Goal: Task Accomplishment & Management: Manage account settings

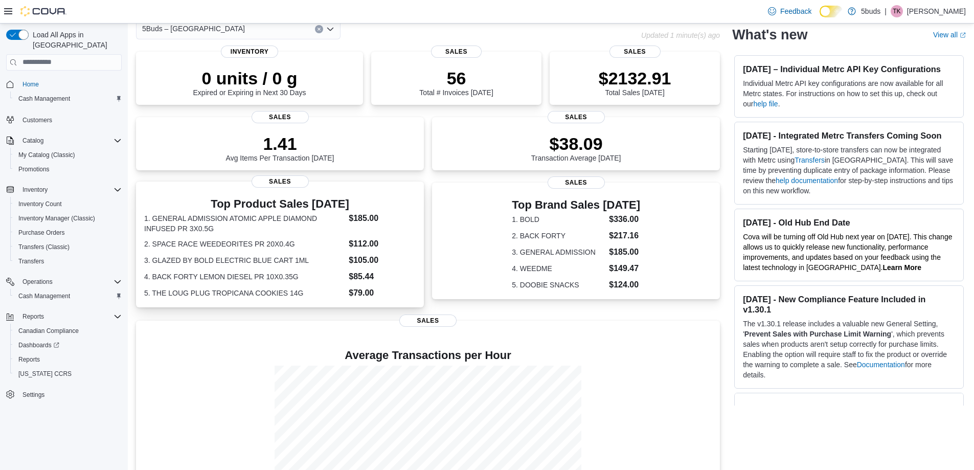
scroll to position [131, 0]
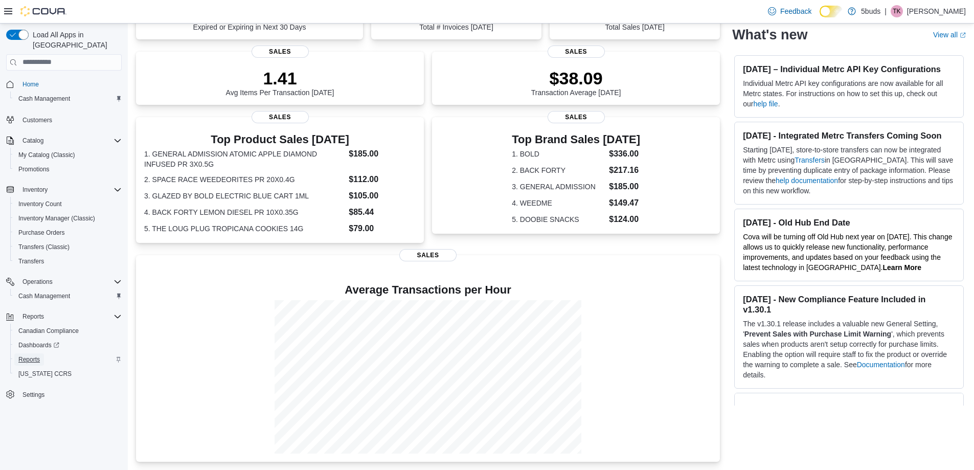
click at [35, 355] on span "Reports" at bounding box center [28, 359] width 21 height 8
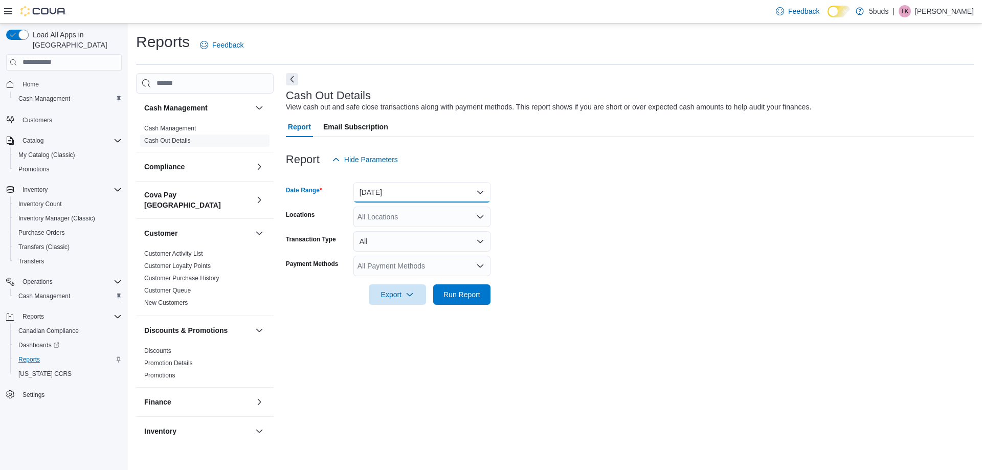
click at [424, 194] on button "[DATE]" at bounding box center [421, 192] width 137 height 20
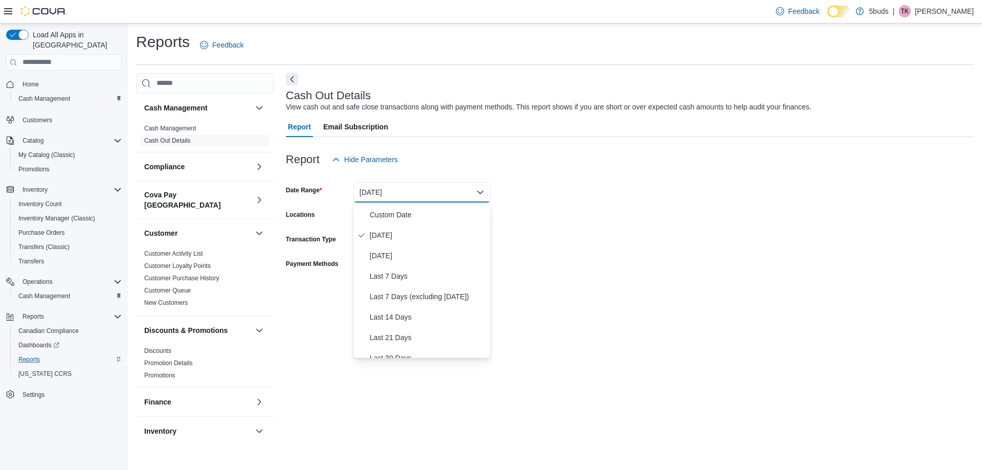
click at [545, 248] on form "Date Range [DATE] Locations All Locations Transaction Type All Payment Methods …" at bounding box center [630, 237] width 688 height 135
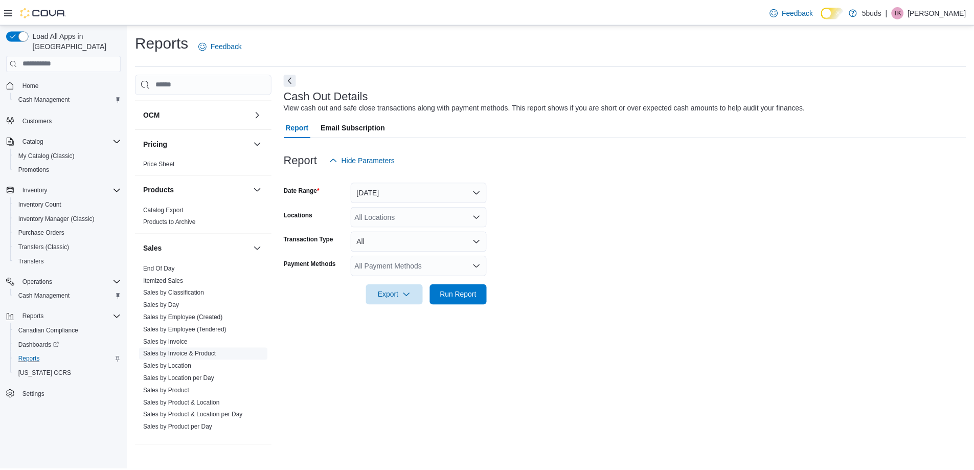
scroll to position [623, 0]
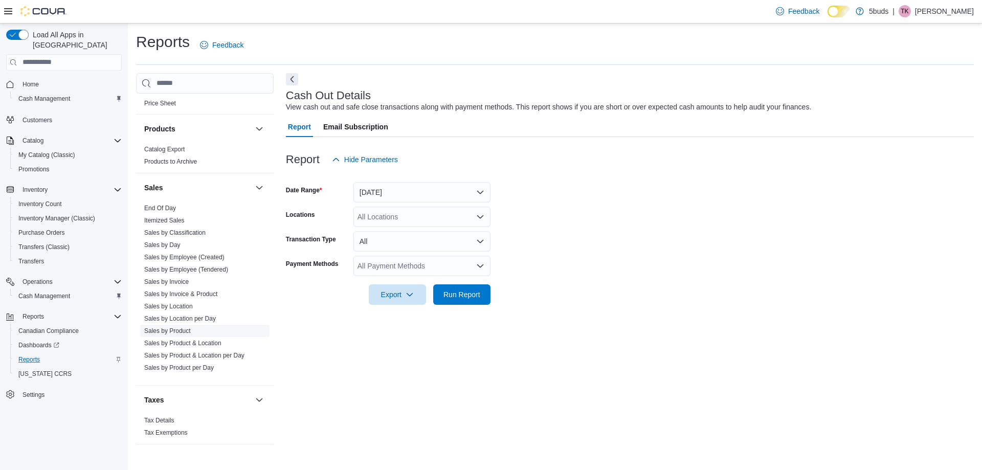
click at [175, 333] on link "Sales by Product" at bounding box center [167, 330] width 47 height 7
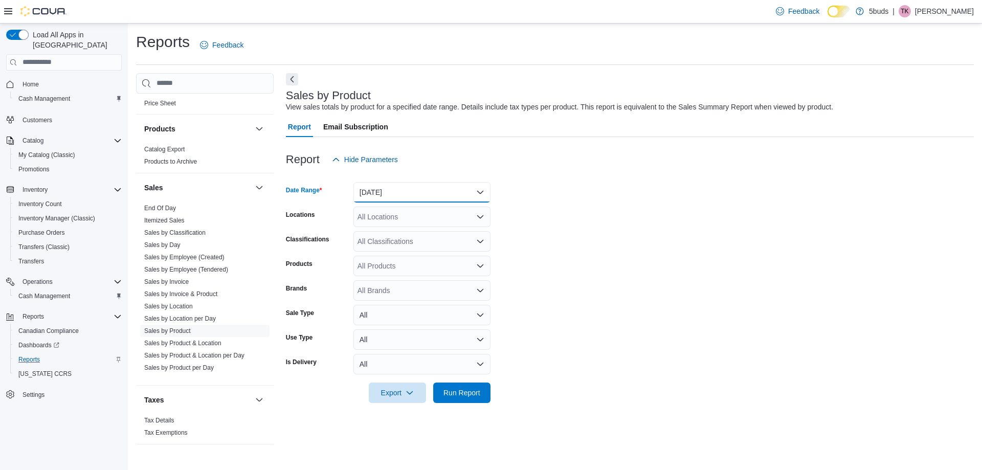
click at [405, 187] on button "[DATE]" at bounding box center [421, 192] width 137 height 20
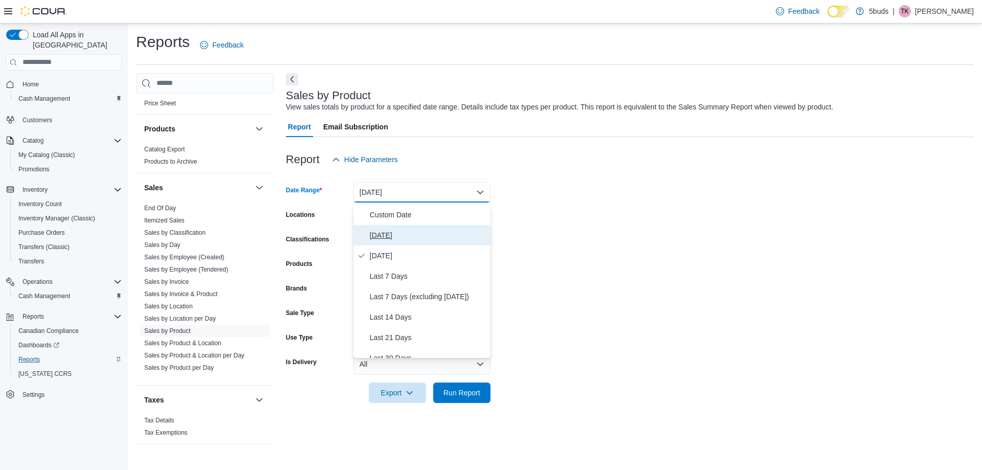
click at [409, 226] on button "[DATE]" at bounding box center [421, 235] width 137 height 20
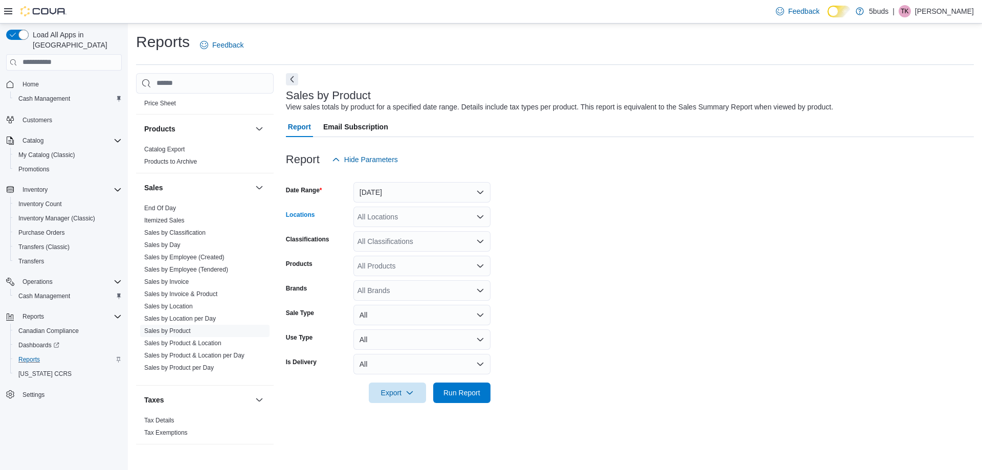
click at [467, 214] on div "All Locations" at bounding box center [421, 217] width 137 height 20
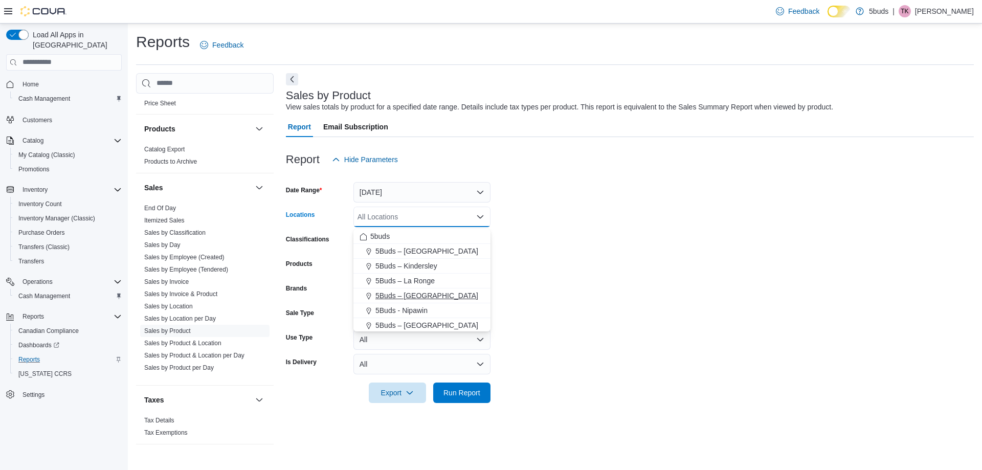
click at [461, 296] on div "5Buds – [GEOGRAPHIC_DATA]" at bounding box center [422, 296] width 125 height 10
click at [536, 266] on form "Date Range [DATE] Locations 5Buds – [GEOGRAPHIC_DATA] box. Selected. 5Buds – [G…" at bounding box center [630, 286] width 688 height 233
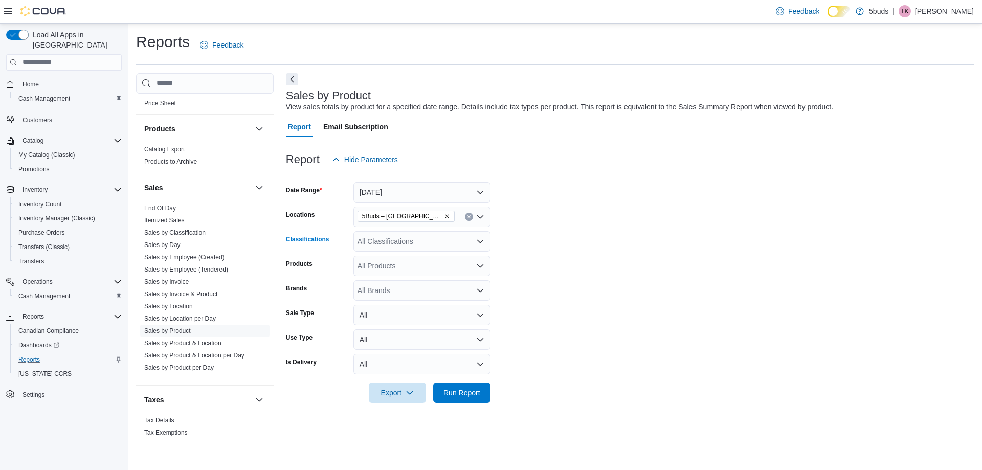
click at [424, 249] on div "All Classifications" at bounding box center [421, 241] width 137 height 20
click at [420, 277] on div "CANNABIS" at bounding box center [422, 276] width 125 height 10
click at [556, 286] on form "Date Range [DATE] Locations 5Buds – Meadow Lake Classifications CANNABIS Combo …" at bounding box center [630, 286] width 688 height 233
click at [466, 393] on span "Run Report" at bounding box center [461, 392] width 37 height 10
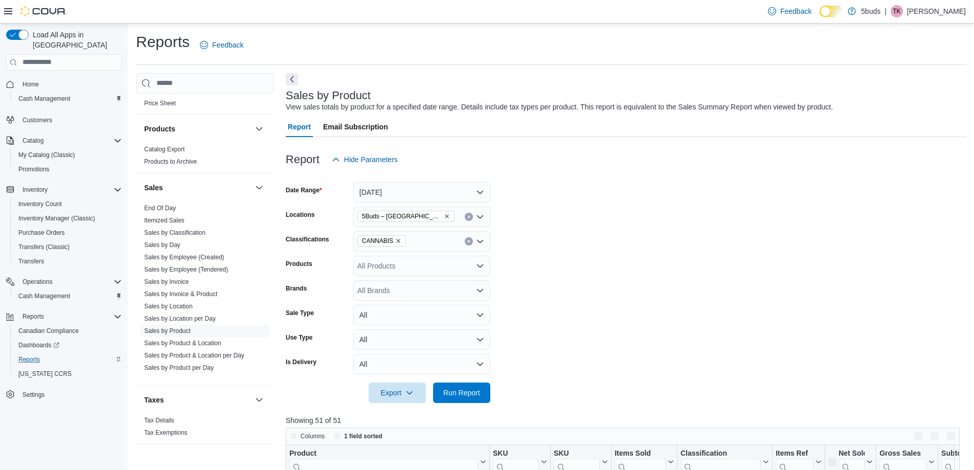
scroll to position [102, 0]
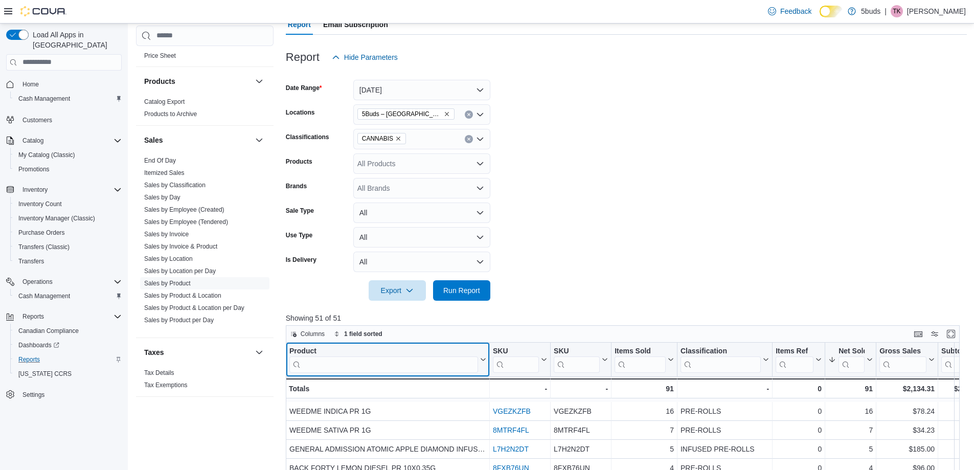
click at [444, 368] on input "search" at bounding box center [383, 364] width 189 height 16
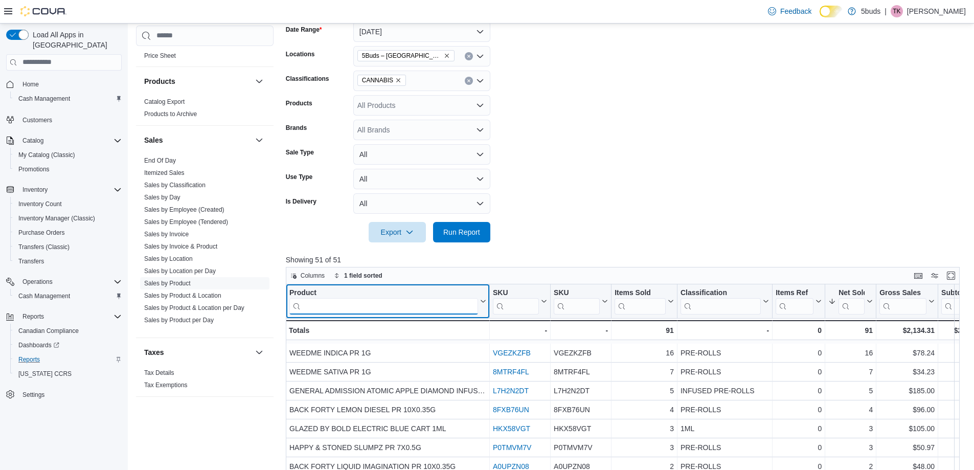
scroll to position [256, 0]
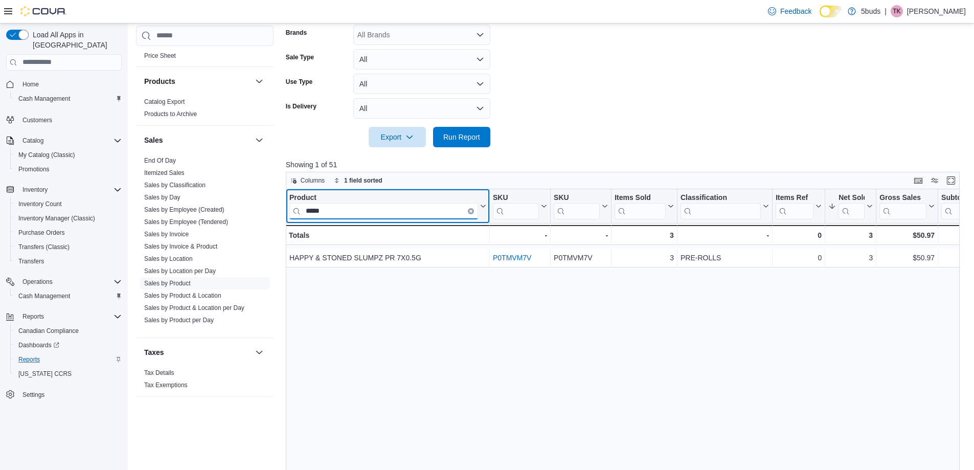
type input "*****"
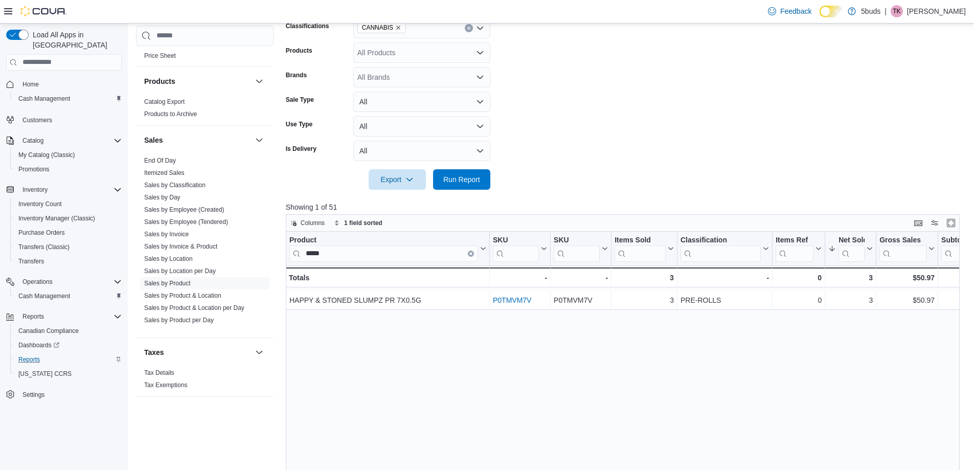
scroll to position [307, 0]
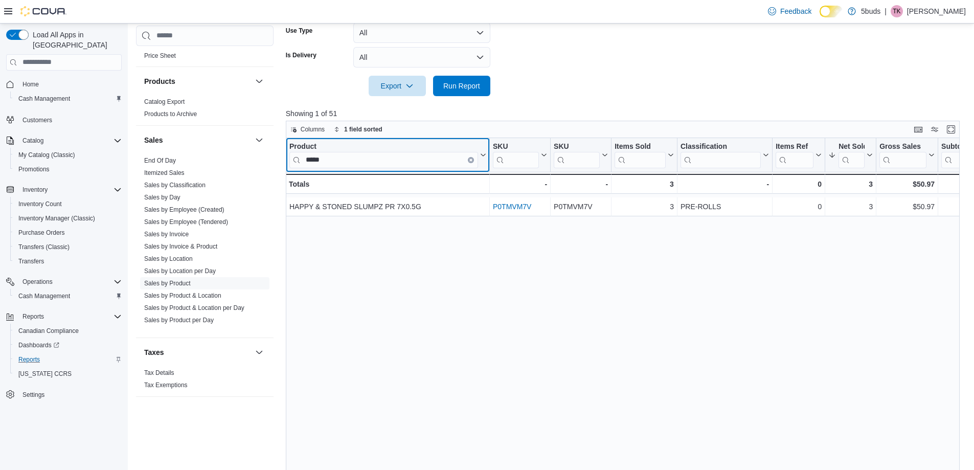
click at [471, 161] on icon "Clear input" at bounding box center [471, 160] width 2 height 2
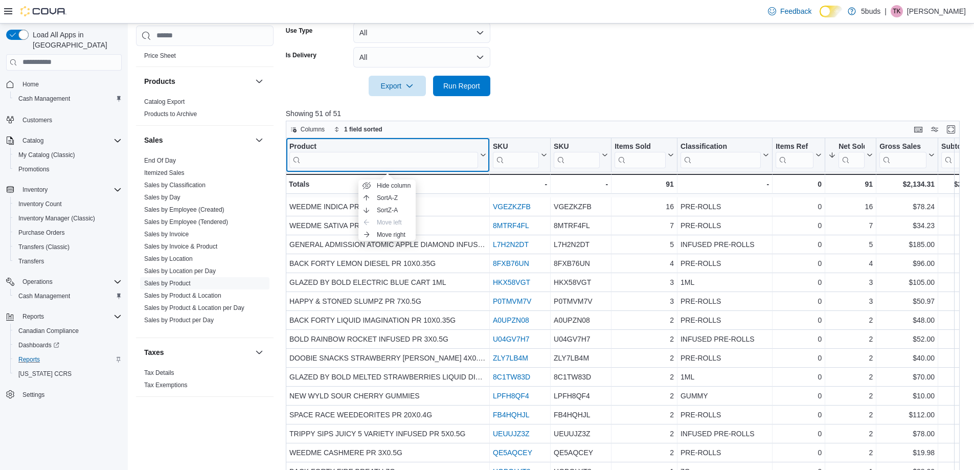
click at [357, 152] on div "Product" at bounding box center [383, 147] width 189 height 10
click at [361, 162] on input "search" at bounding box center [383, 160] width 189 height 16
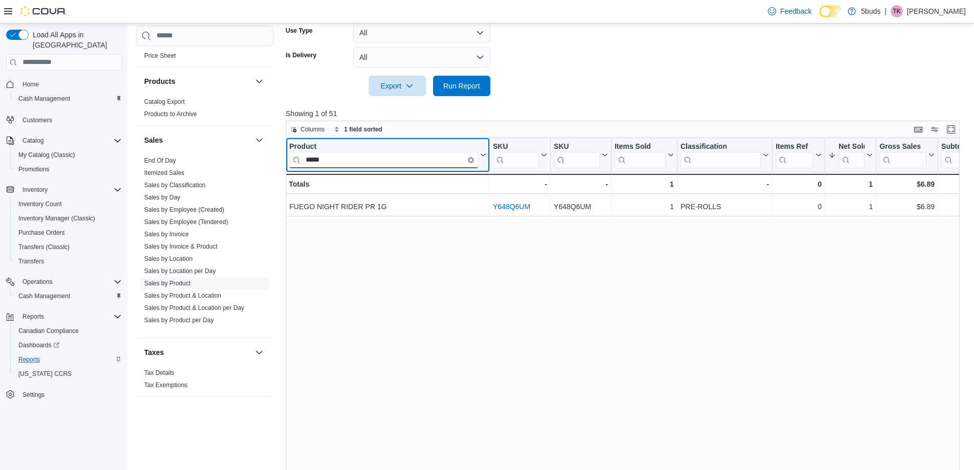
type input "*****"
click at [469, 163] on button "Clear input" at bounding box center [471, 160] width 6 height 6
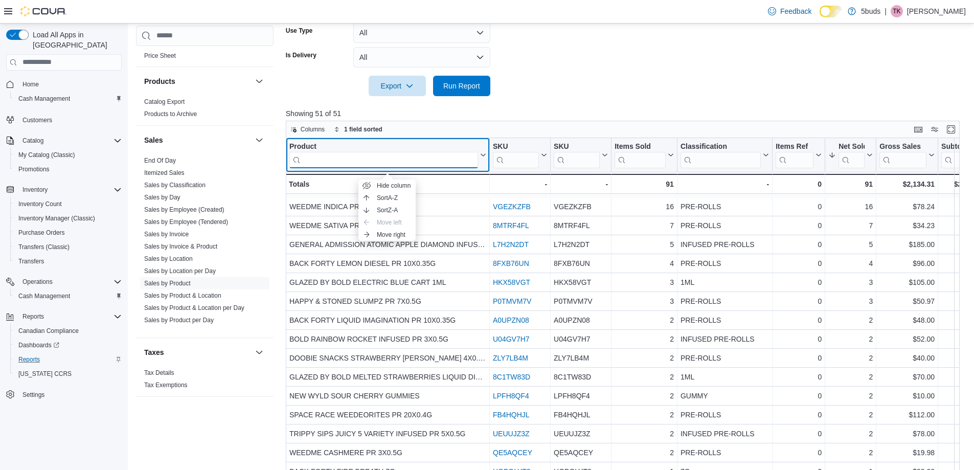
click at [452, 158] on input "search" at bounding box center [383, 160] width 189 height 16
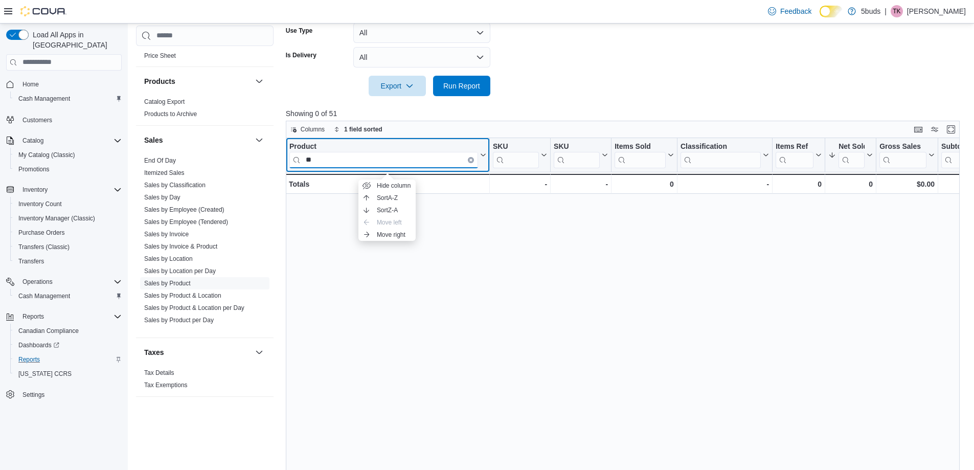
type input "*"
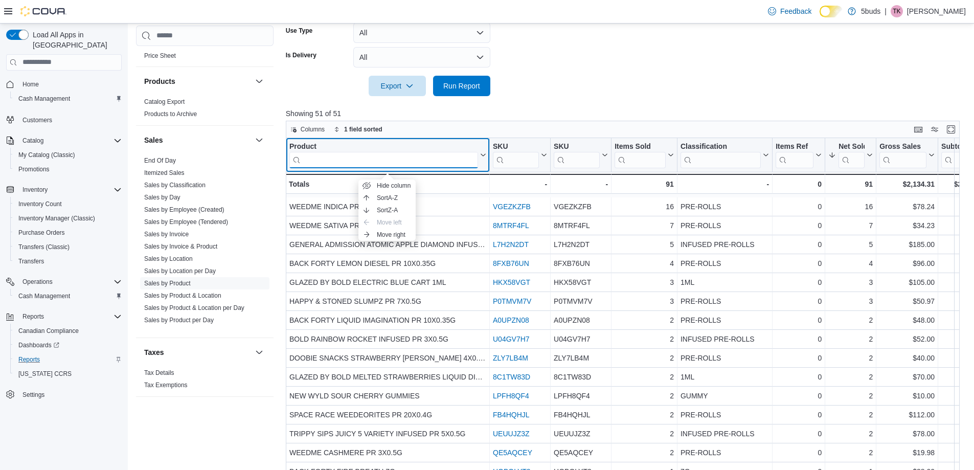
click at [414, 163] on input "search" at bounding box center [383, 160] width 189 height 16
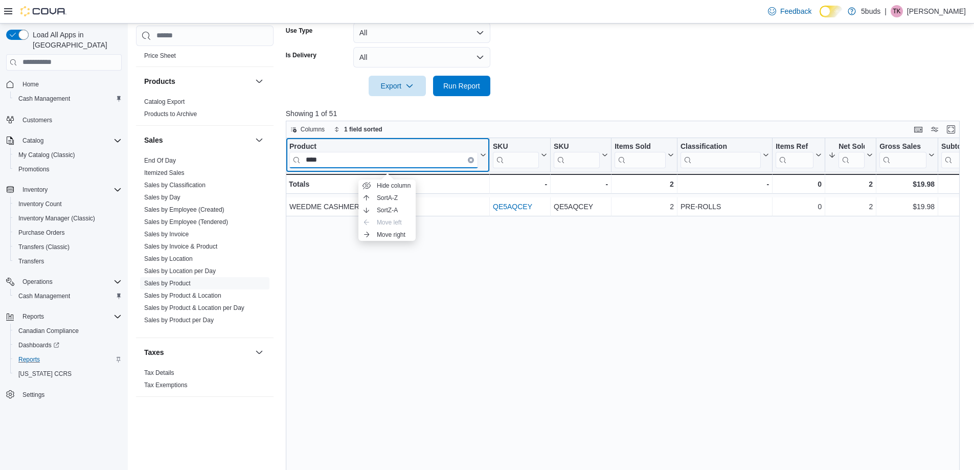
type input "****"
click at [469, 163] on button "Clear input" at bounding box center [471, 160] width 6 height 6
click at [455, 165] on input "search" at bounding box center [383, 160] width 189 height 16
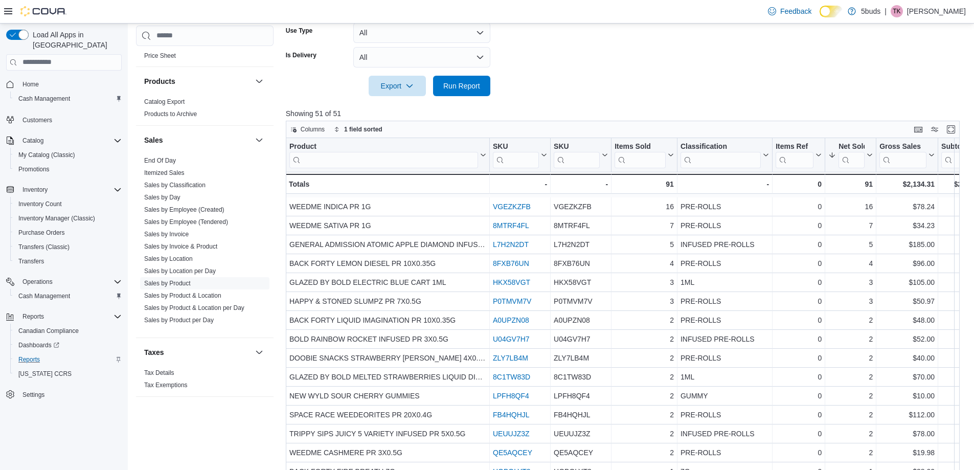
drag, startPoint x: 757, startPoint y: 83, endPoint x: 763, endPoint y: 88, distance: 8.0
click at [422, 168] on input "search" at bounding box center [383, 160] width 189 height 16
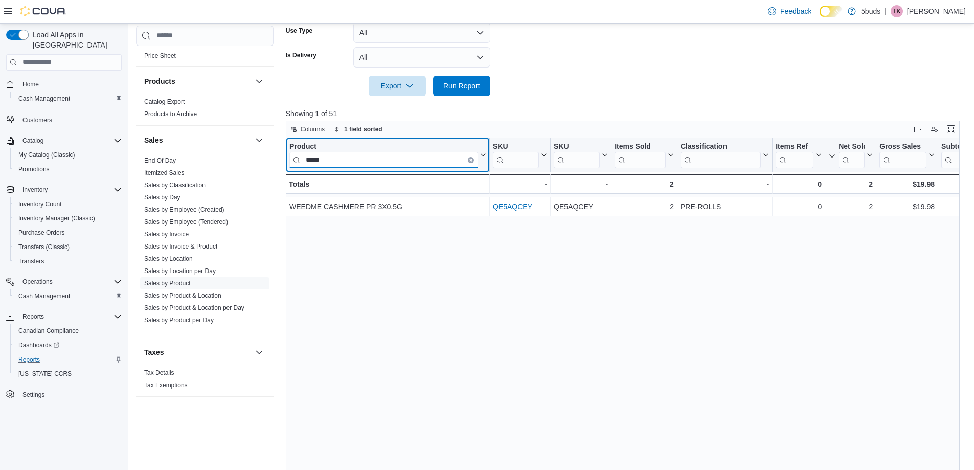
type input "*****"
click at [472, 162] on icon "Clear input" at bounding box center [471, 160] width 3 height 3
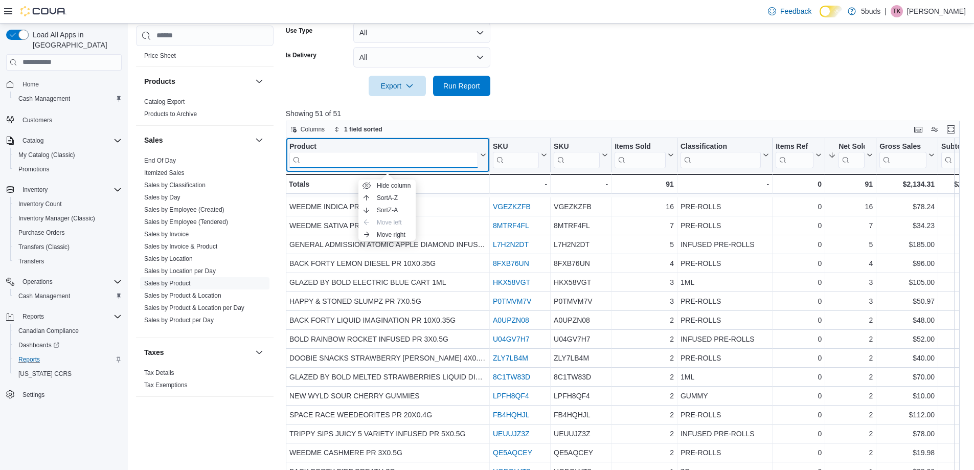
click at [447, 158] on input "search" at bounding box center [383, 160] width 189 height 16
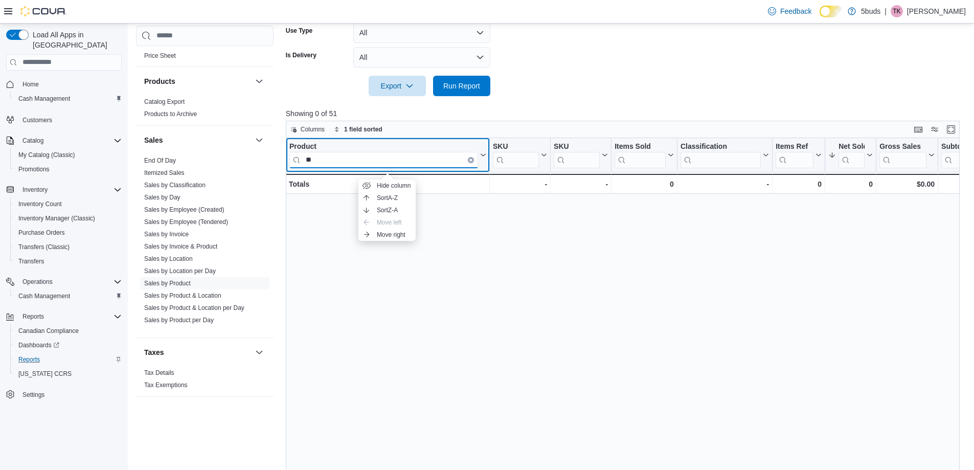
type input "*"
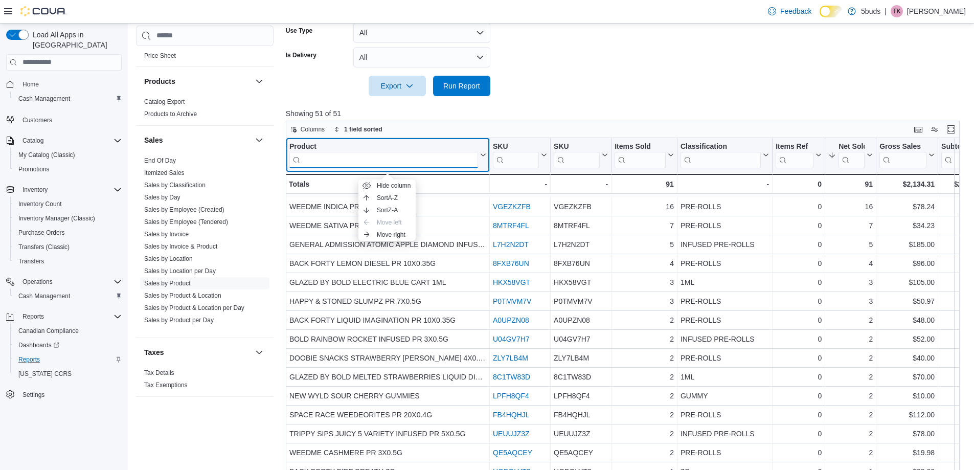
click at [445, 160] on input "search" at bounding box center [383, 160] width 189 height 16
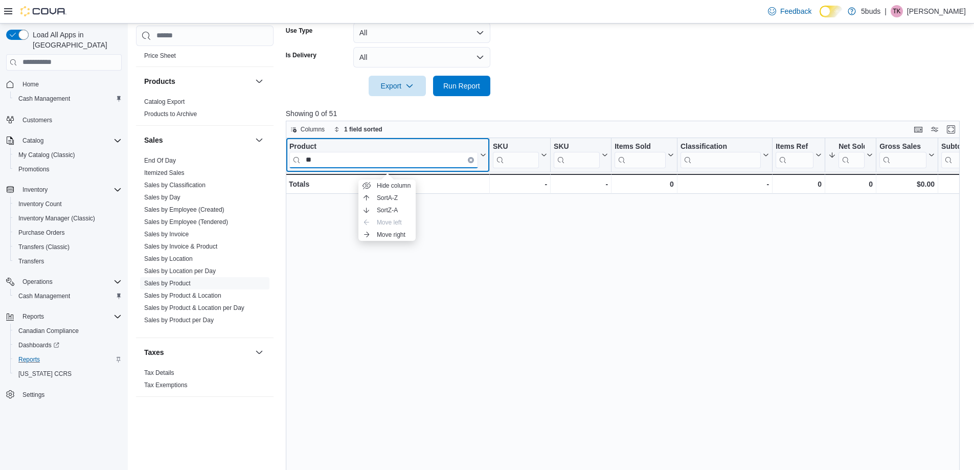
type input "*"
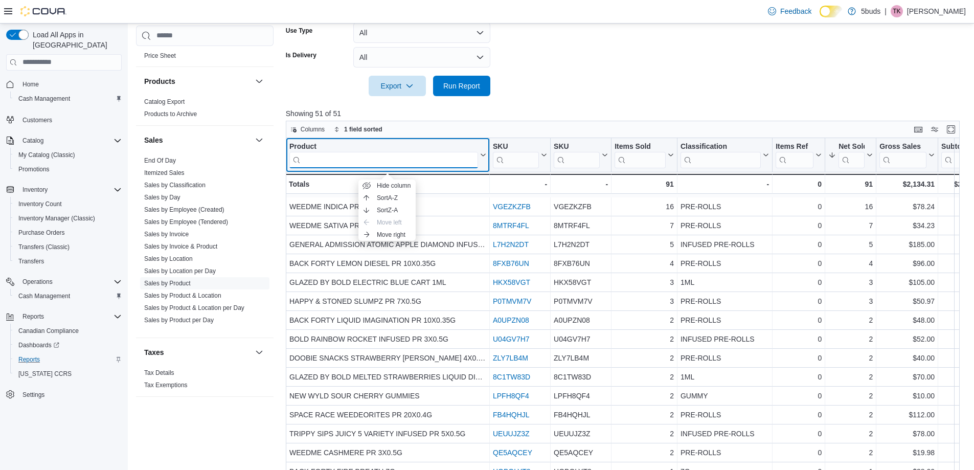
click at [420, 165] on input "search" at bounding box center [383, 160] width 189 height 16
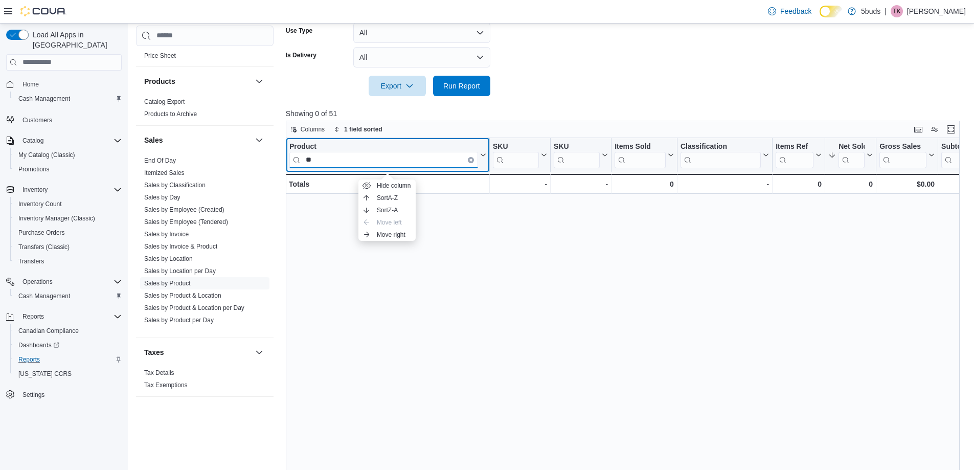
type input "*"
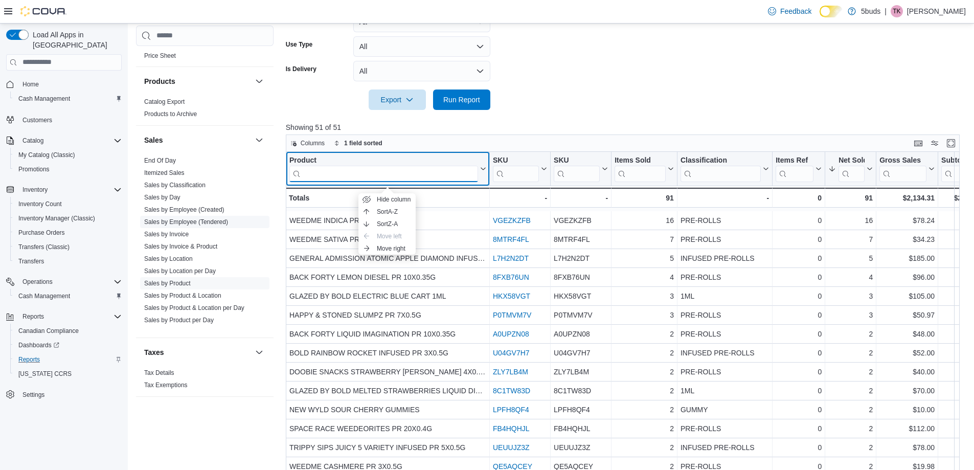
scroll to position [256, 0]
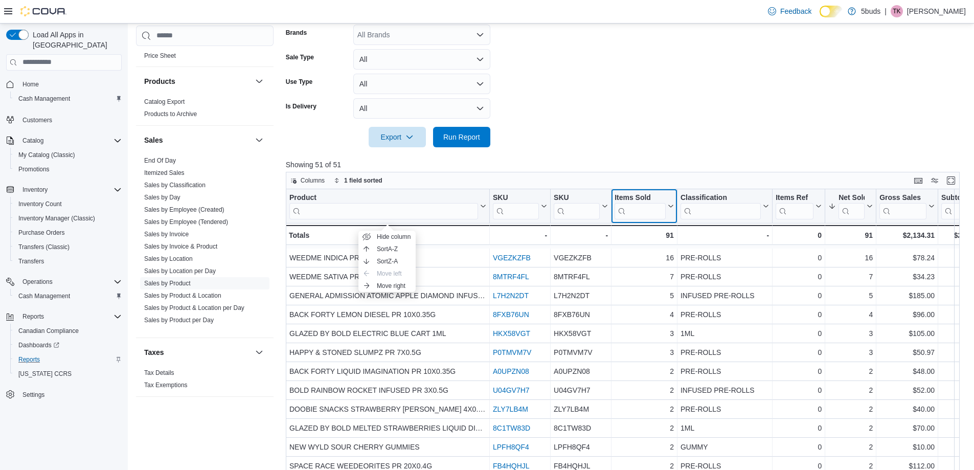
click at [670, 209] on icon at bounding box center [670, 206] width 8 height 6
click at [656, 259] on span "Sort High-Low" at bounding box center [650, 261] width 39 height 8
click at [514, 164] on p "Showing 51 of 51" at bounding box center [626, 165] width 681 height 10
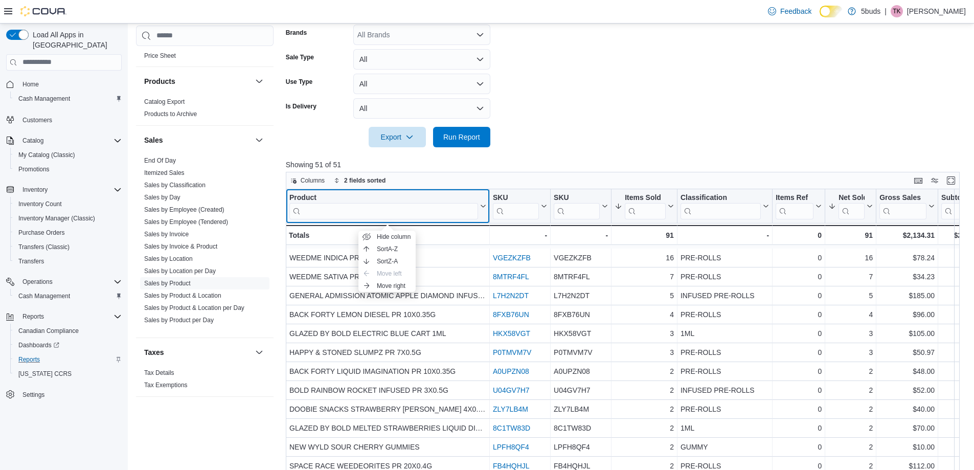
click at [459, 216] on input "search" at bounding box center [383, 211] width 189 height 16
click at [460, 216] on input "search" at bounding box center [383, 211] width 189 height 16
click at [473, 195] on div "Product Click to view column header actions" at bounding box center [388, 206] width 204 height 34
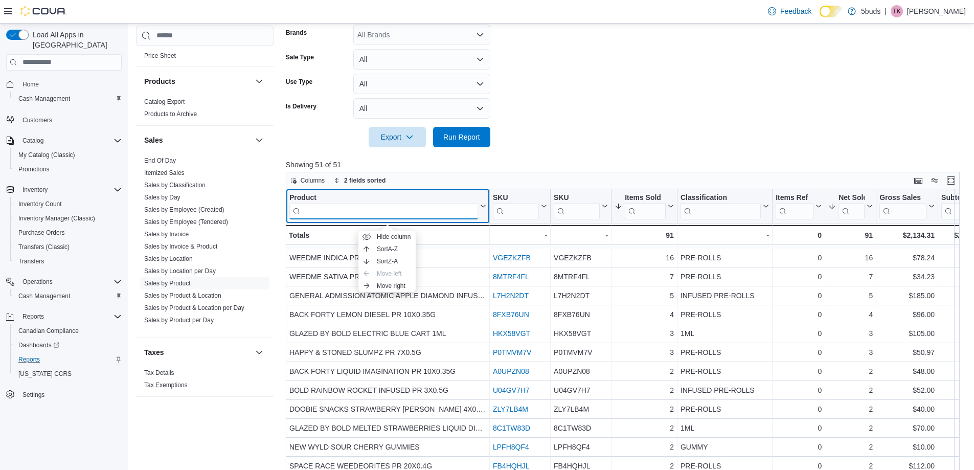
click at [409, 219] on input "search" at bounding box center [383, 211] width 189 height 16
click at [386, 243] on button "Sort A-Z" at bounding box center [387, 249] width 57 height 12
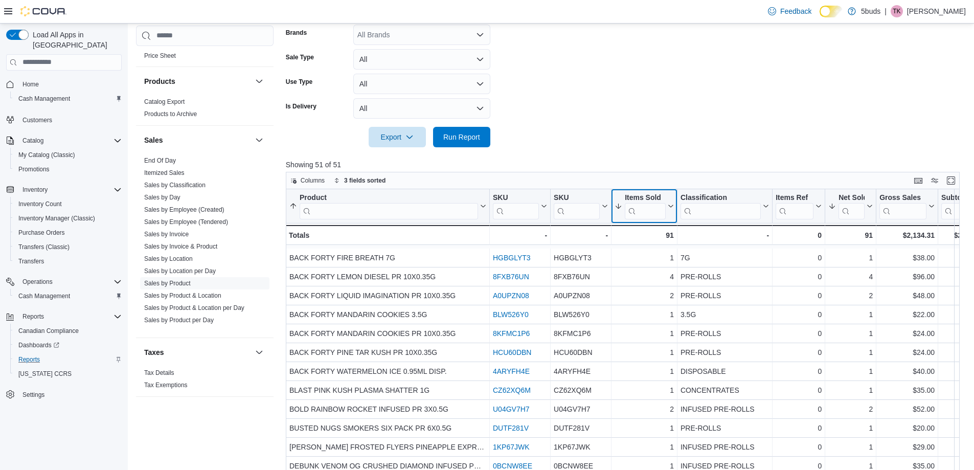
click at [668, 217] on button "Items Sold" at bounding box center [644, 206] width 59 height 26
click at [659, 263] on span "Sort High-Low" at bounding box center [650, 261] width 39 height 8
click at [356, 180] on span "2 fields sorted" at bounding box center [364, 180] width 41 height 8
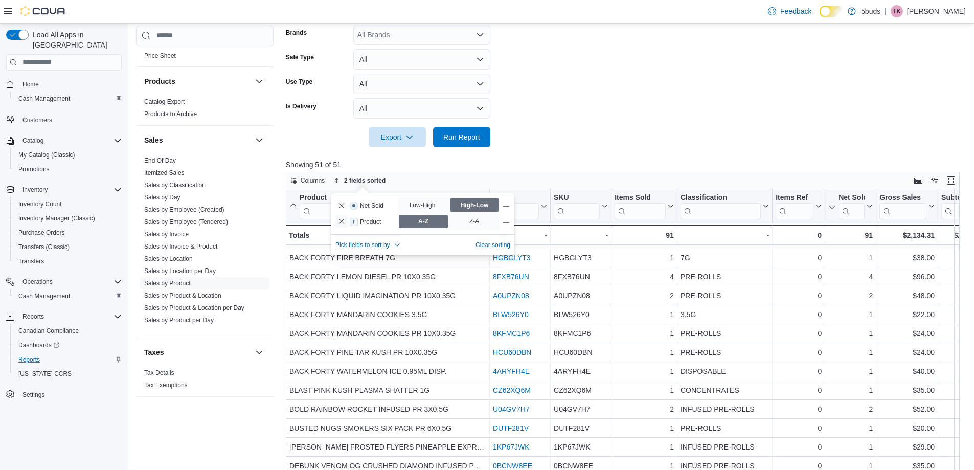
click at [338, 220] on button "Remove Product from data grid sort" at bounding box center [342, 221] width 12 height 12
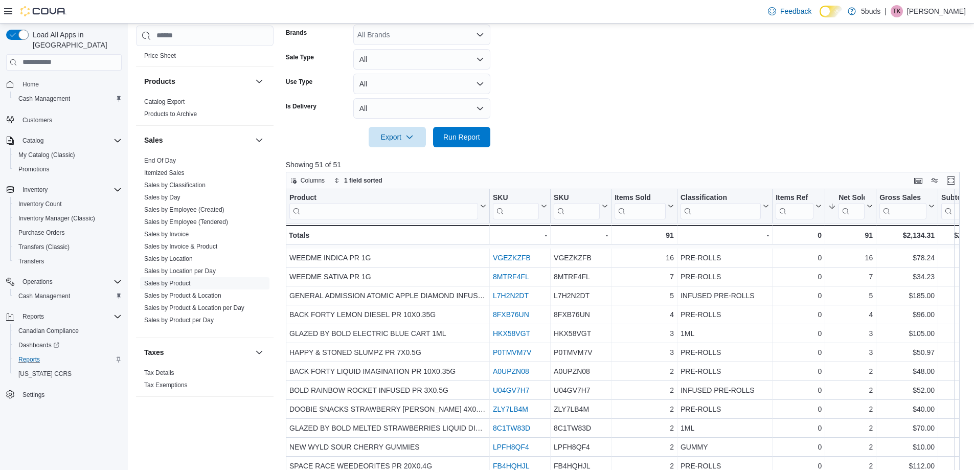
click at [617, 126] on div at bounding box center [626, 123] width 681 height 8
click at [670, 216] on button "Items Sold" at bounding box center [644, 206] width 59 height 26
click at [665, 261] on span "Sort High-Low" at bounding box center [650, 261] width 39 height 8
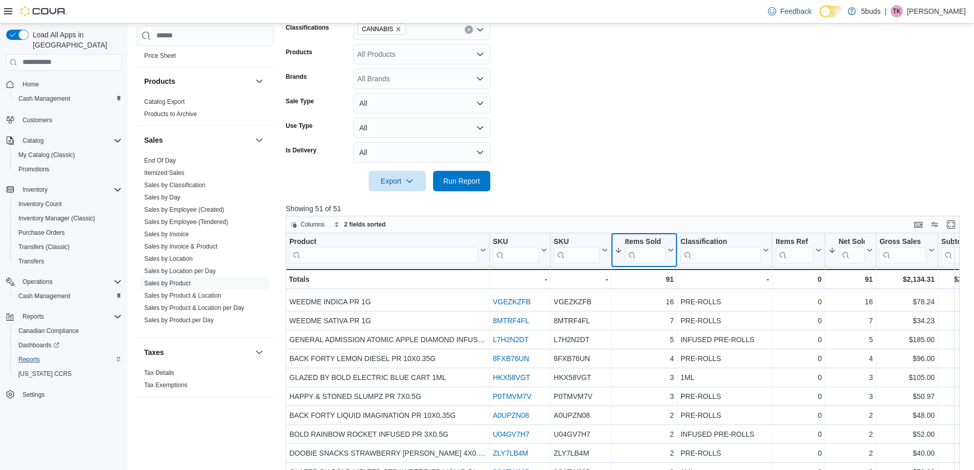
scroll to position [153, 0]
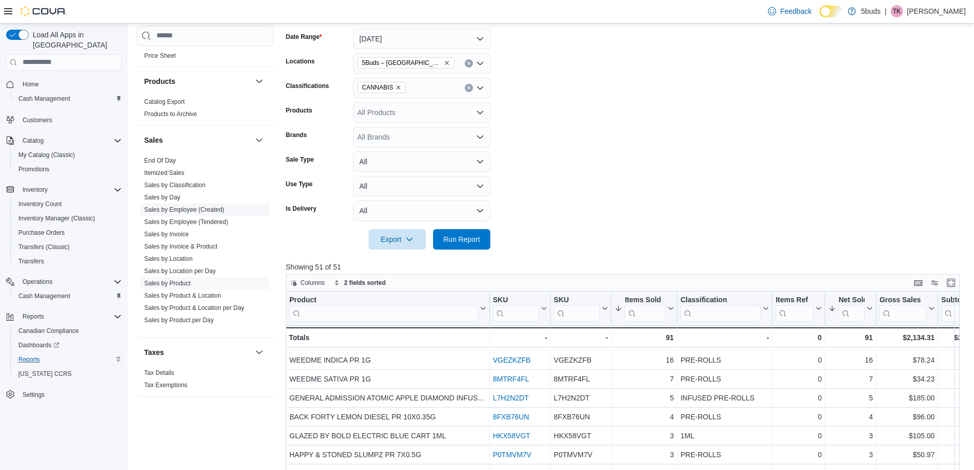
click at [156, 206] on link "Sales by Employee (Created)" at bounding box center [184, 209] width 80 height 7
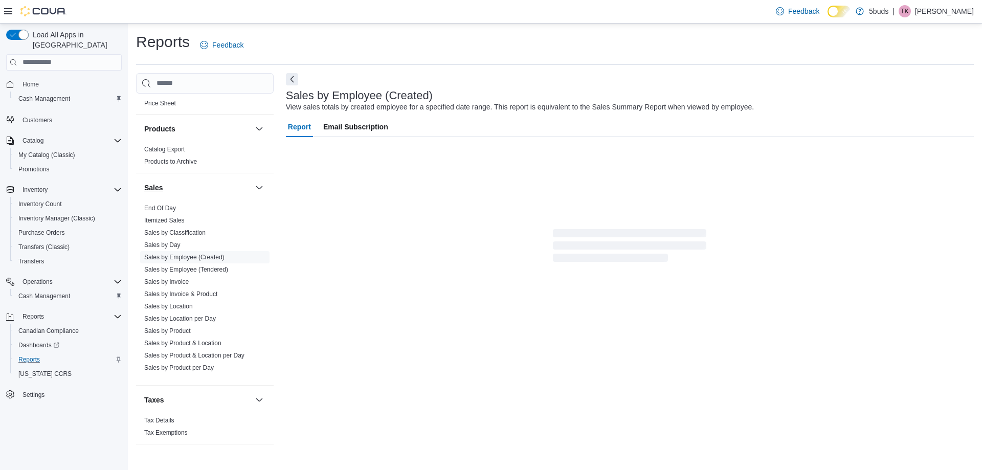
drag, startPoint x: 165, startPoint y: 186, endPoint x: 173, endPoint y: 206, distance: 21.6
click at [165, 186] on button "Sales" at bounding box center [197, 188] width 107 height 10
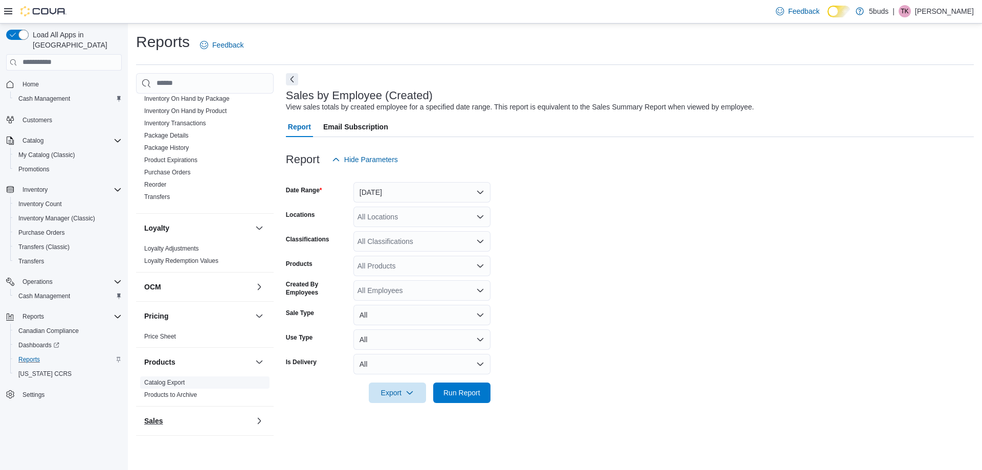
scroll to position [440, 0]
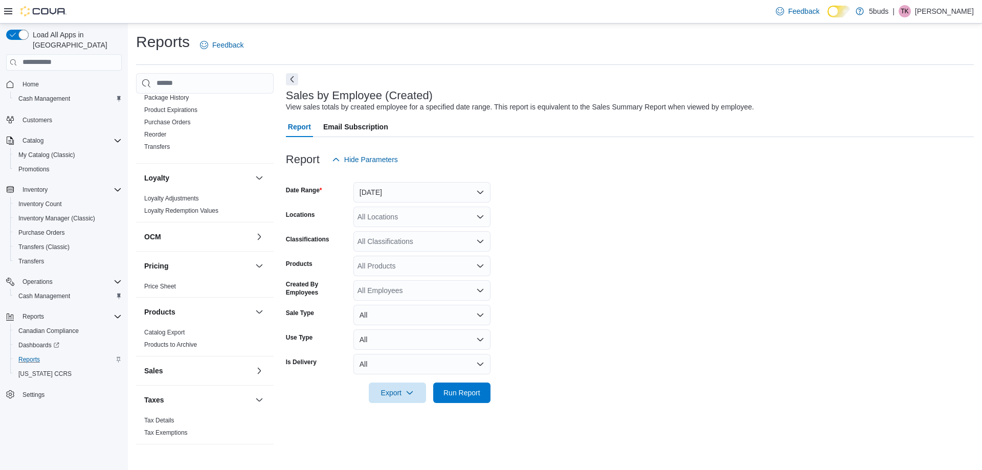
click at [299, 76] on div "Sales by Employee (Created) View sales totals by created employee for a specifi…" at bounding box center [630, 259] width 688 height 373
click at [295, 76] on button "Next" at bounding box center [292, 79] width 12 height 12
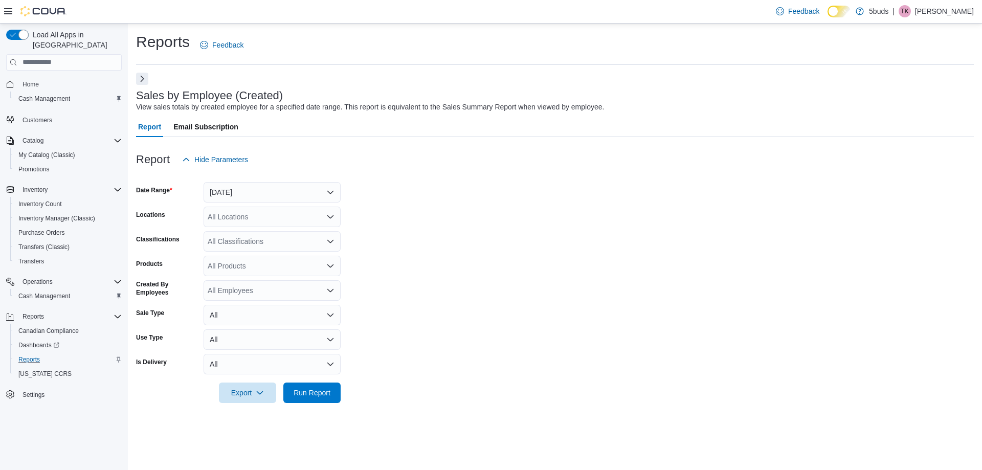
click at [143, 82] on button "Next" at bounding box center [142, 79] width 12 height 12
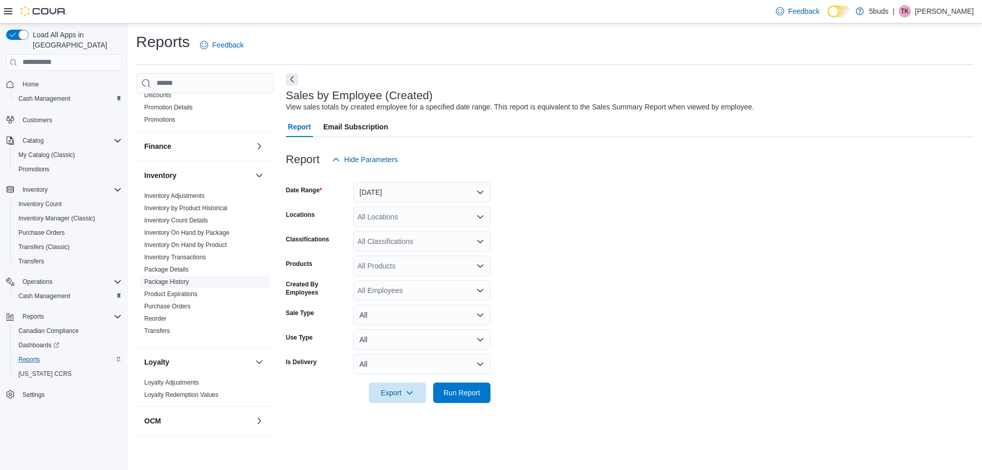
scroll to position [205, 0]
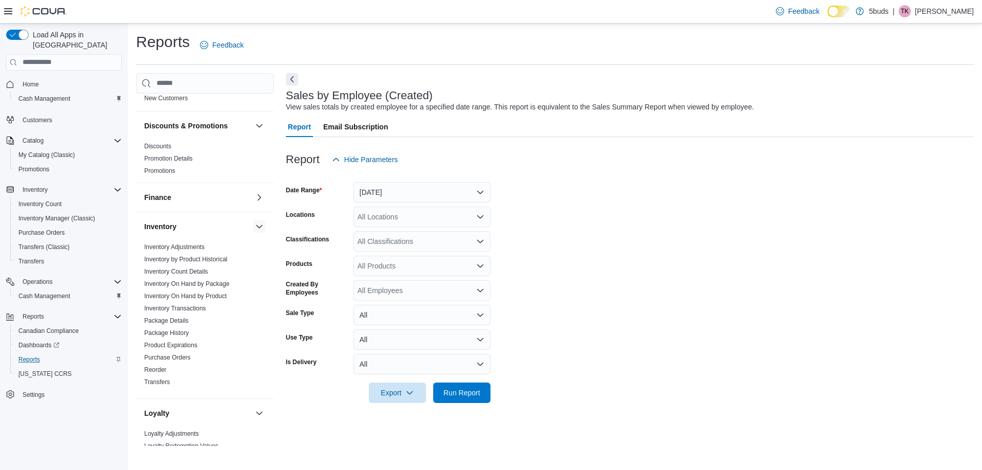
click at [253, 220] on button "button" at bounding box center [259, 226] width 12 height 12
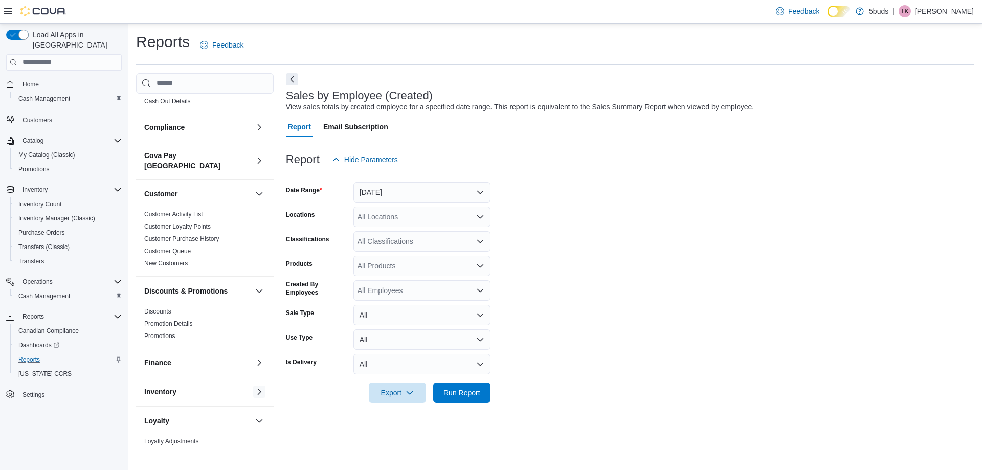
scroll to position [0, 0]
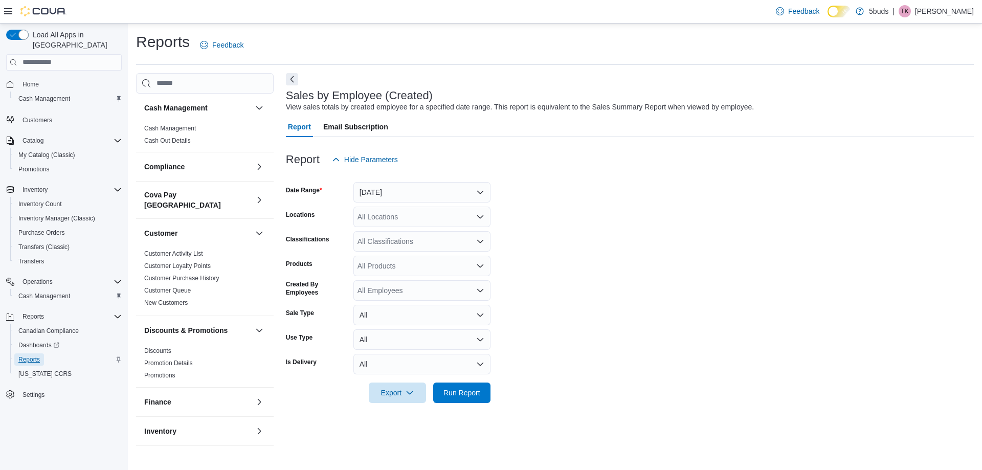
click at [24, 355] on span "Reports" at bounding box center [28, 359] width 21 height 8
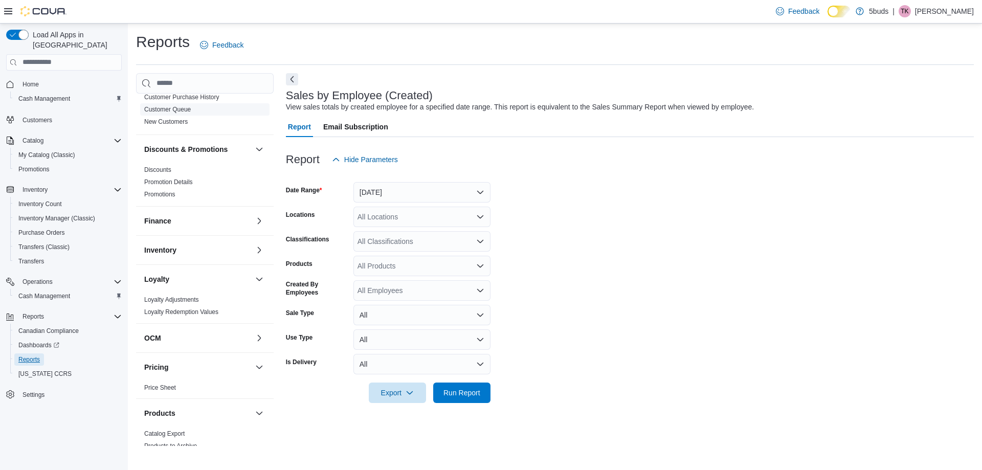
scroll to position [180, 0]
click at [227, 221] on div "Finance" at bounding box center [205, 222] width 138 height 29
click at [253, 216] on button "button" at bounding box center [259, 222] width 12 height 12
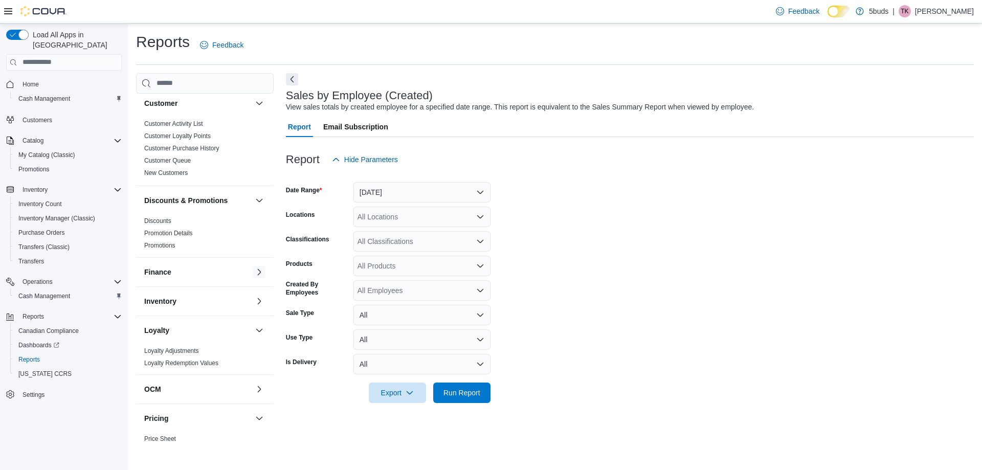
scroll to position [282, 0]
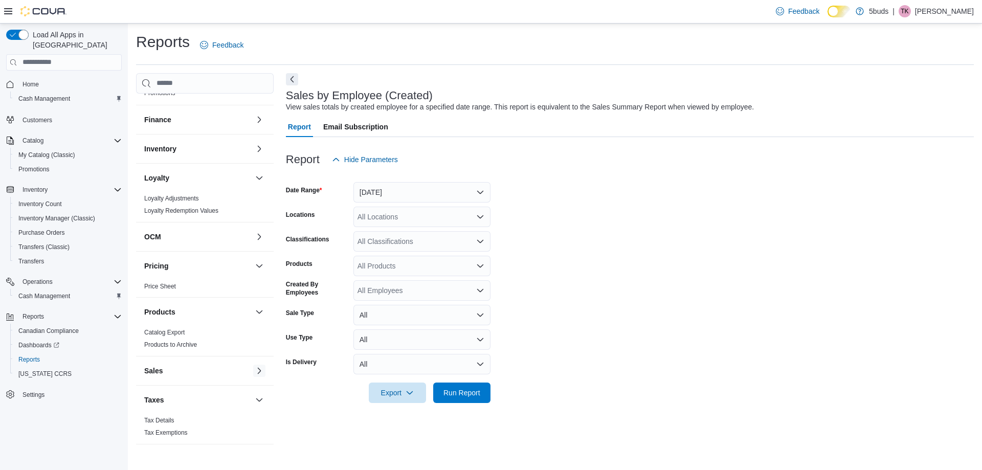
click at [253, 367] on button "button" at bounding box center [259, 371] width 12 height 12
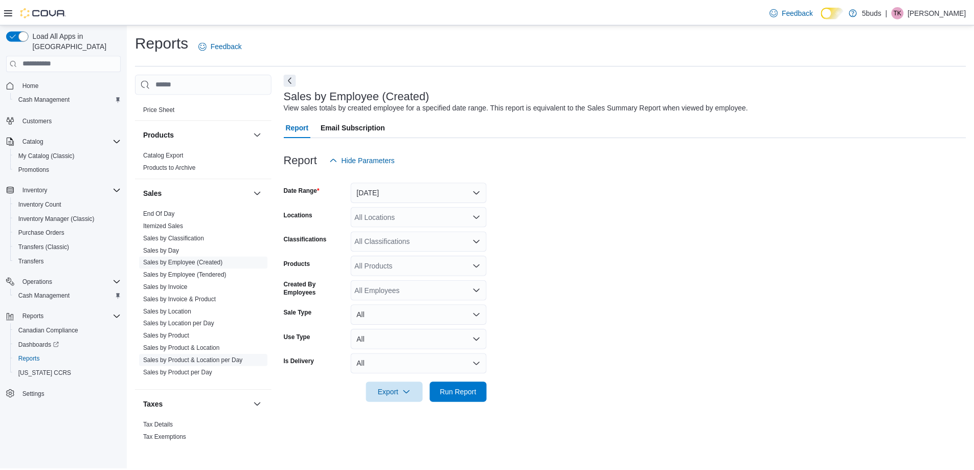
scroll to position [465, 0]
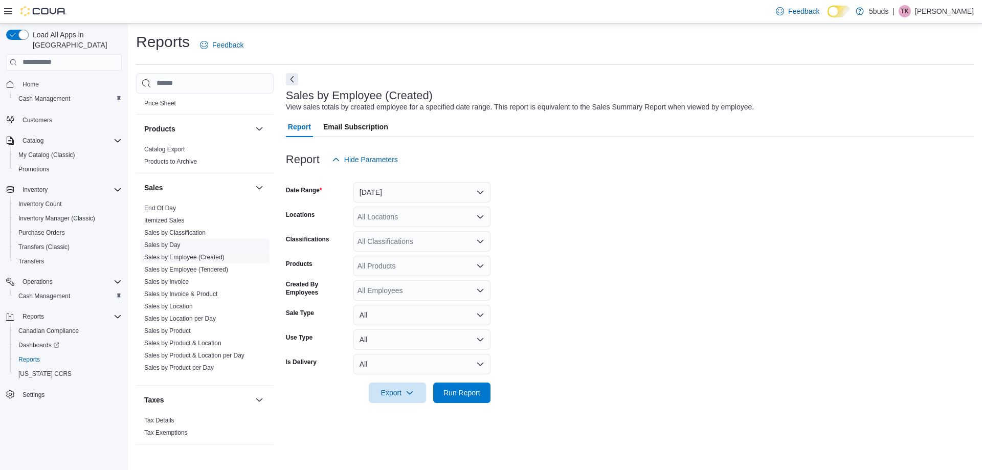
click at [165, 241] on link "Sales by Day" at bounding box center [162, 244] width 36 height 7
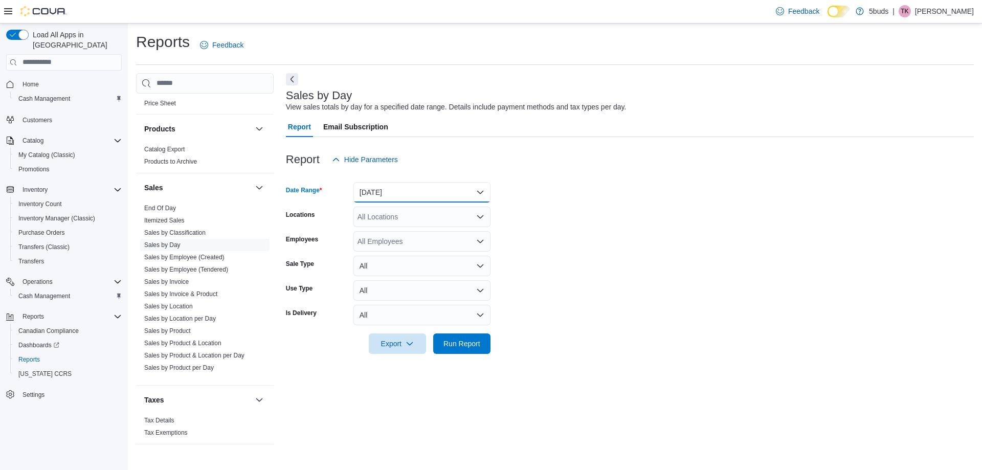
click at [413, 187] on button "[DATE]" at bounding box center [421, 192] width 137 height 20
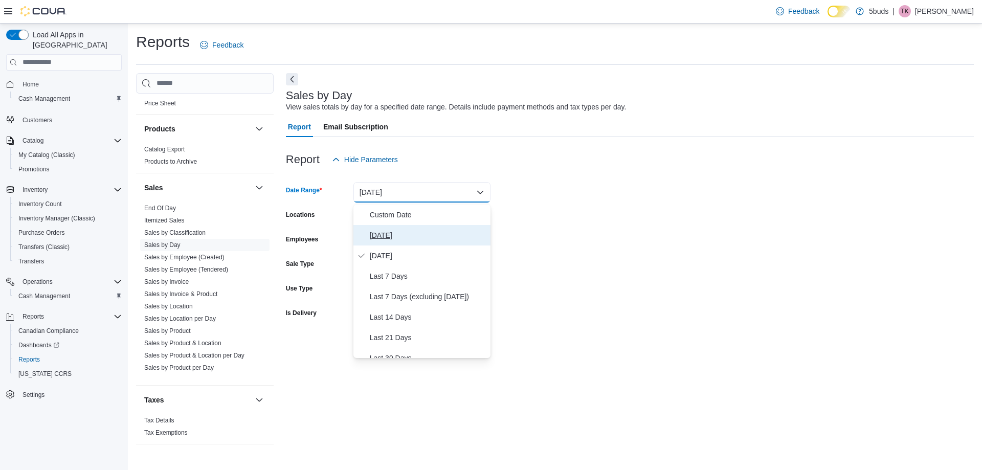
click at [412, 231] on span "[DATE]" at bounding box center [428, 235] width 117 height 12
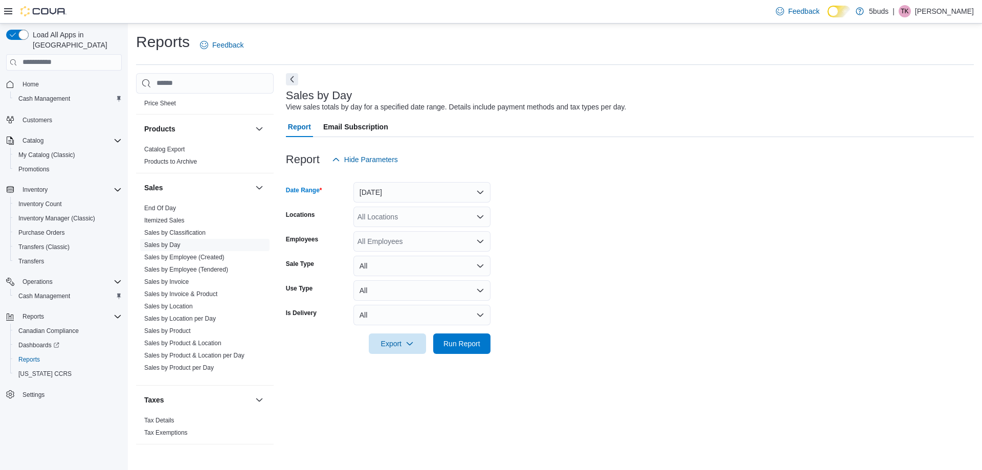
click at [406, 217] on div "All Locations" at bounding box center [421, 217] width 137 height 20
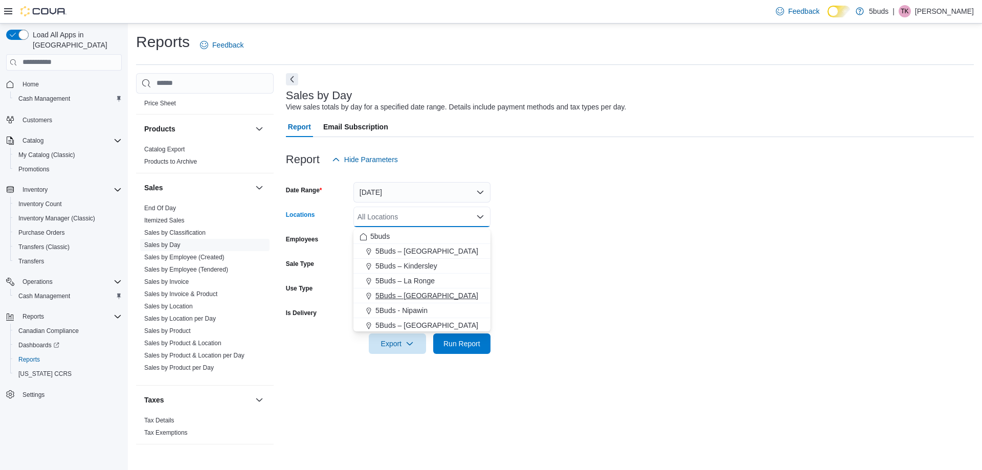
click at [412, 299] on span "5Buds – [GEOGRAPHIC_DATA]" at bounding box center [426, 296] width 103 height 10
drag, startPoint x: 578, startPoint y: 268, endPoint x: 542, endPoint y: 268, distance: 36.8
click at [554, 268] on form "Date Range [DATE] Locations 5Buds – [GEOGRAPHIC_DATA] box. Selected. 5Buds – [G…" at bounding box center [630, 262] width 688 height 184
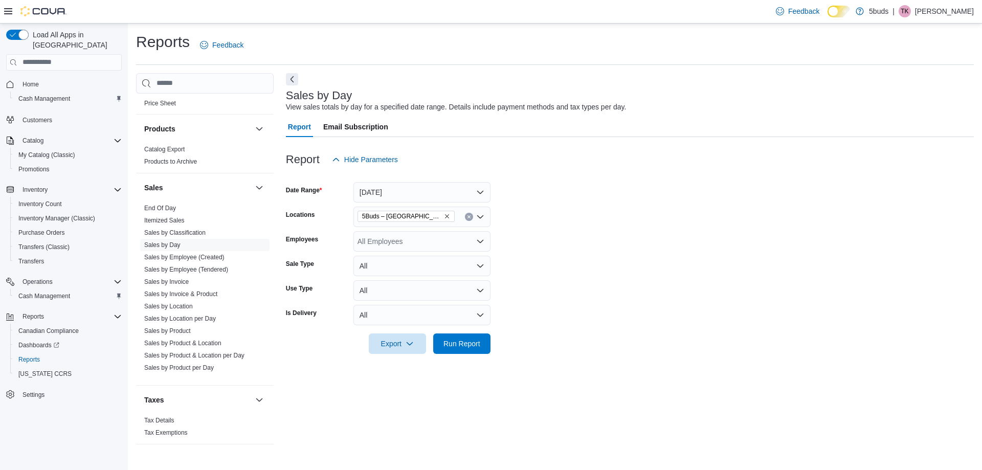
click at [366, 242] on div "All Employees" at bounding box center [421, 241] width 137 height 20
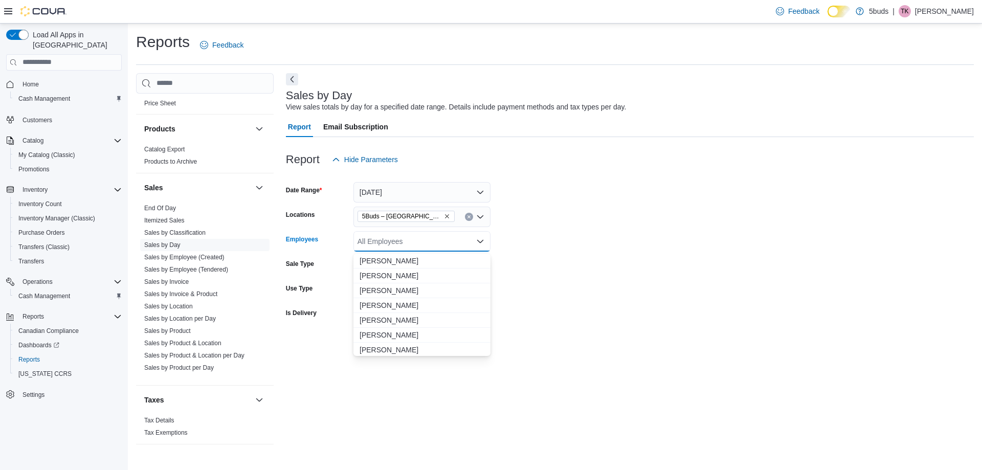
drag, startPoint x: 934, startPoint y: 260, endPoint x: 530, endPoint y: 314, distance: 407.7
click at [902, 269] on form "Date Range [DATE] Locations 5Buds – [GEOGRAPHIC_DATA] Employees All Employees C…" at bounding box center [630, 262] width 688 height 184
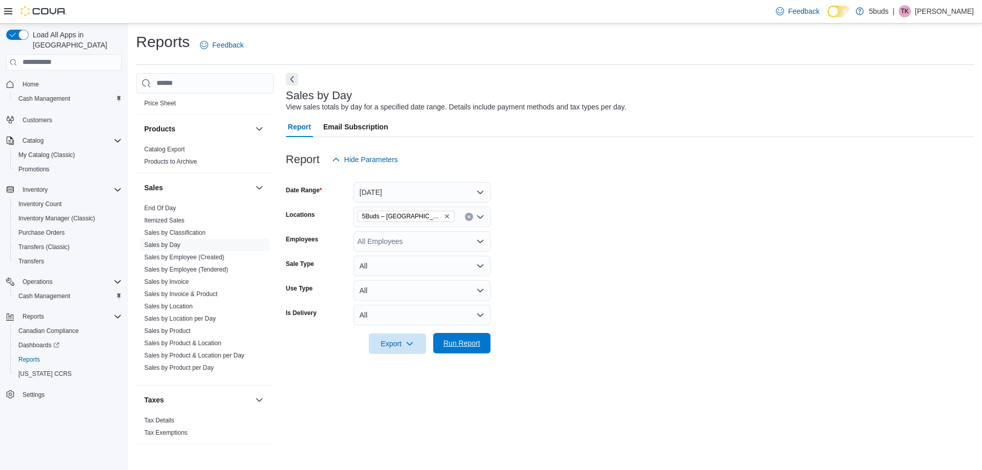
click at [451, 340] on span "Run Report" at bounding box center [461, 343] width 45 height 20
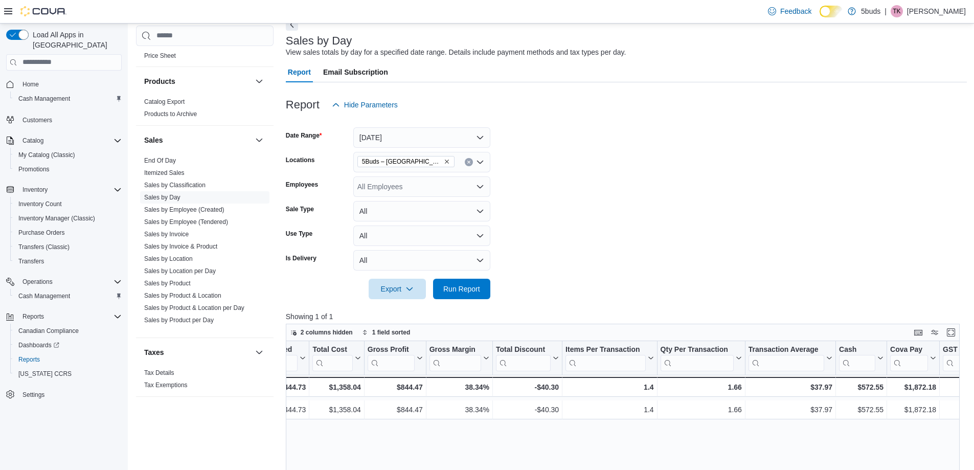
scroll to position [39, 0]
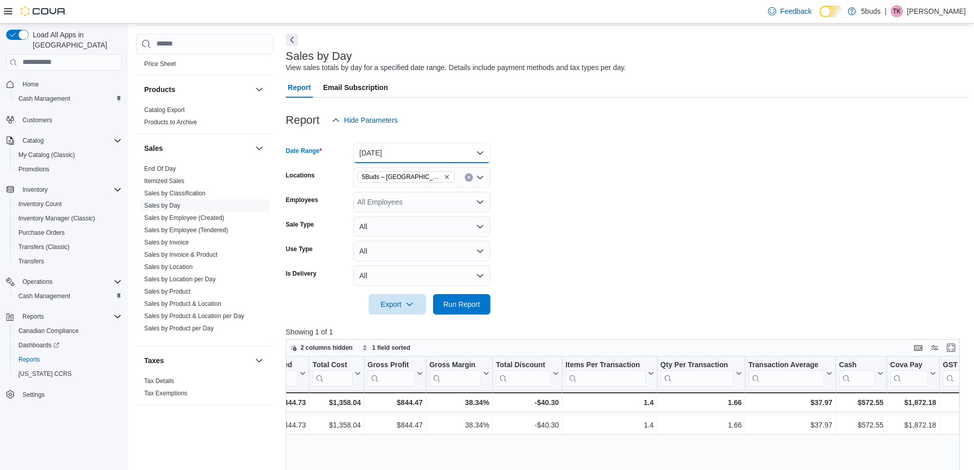
click at [419, 147] on button "[DATE]" at bounding box center [421, 153] width 137 height 20
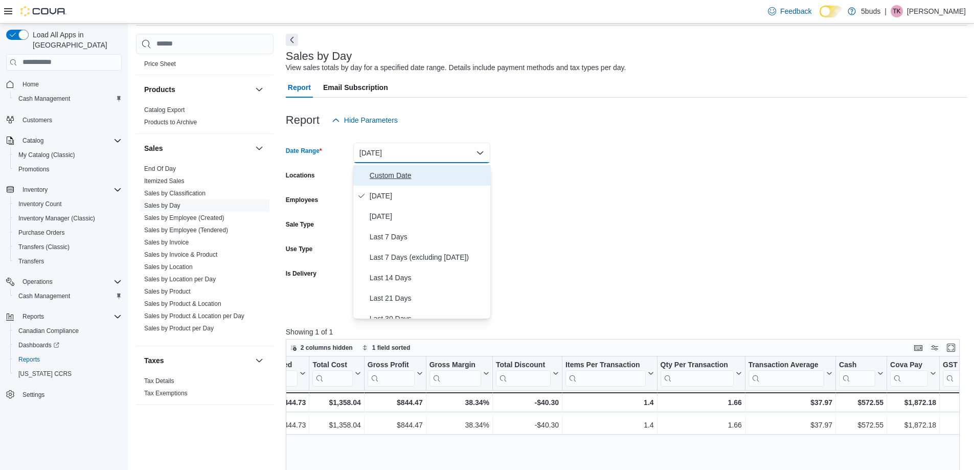
click at [398, 180] on span "Custom Date" at bounding box center [428, 175] width 117 height 12
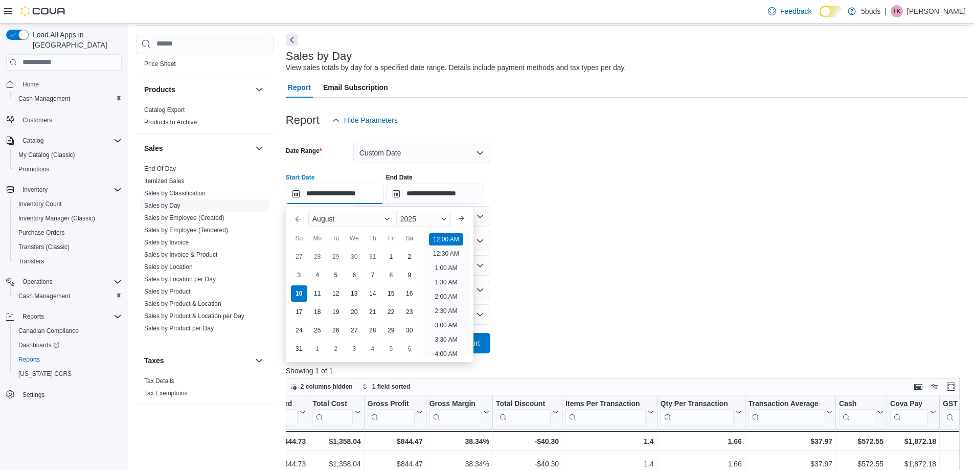
click at [360, 197] on input "**********" at bounding box center [335, 194] width 98 height 20
click at [398, 252] on div "1" at bounding box center [391, 257] width 18 height 18
type input "**********"
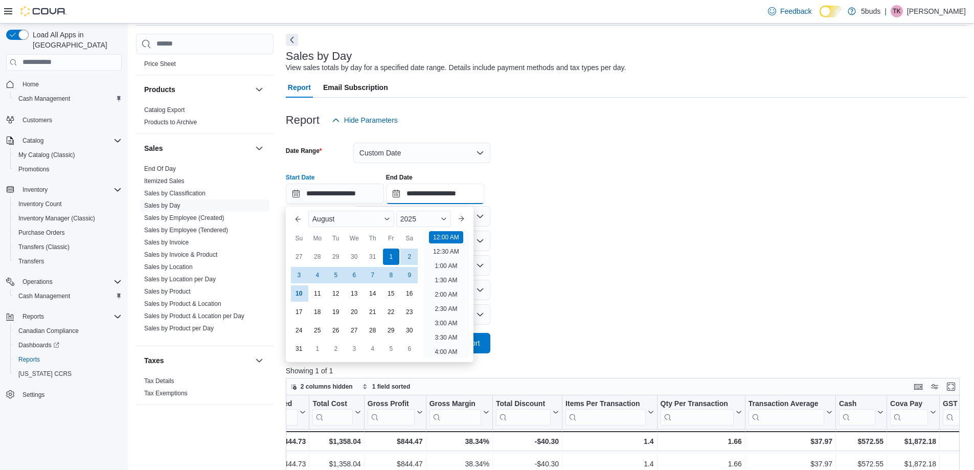
click at [424, 200] on input "**********" at bounding box center [435, 194] width 98 height 20
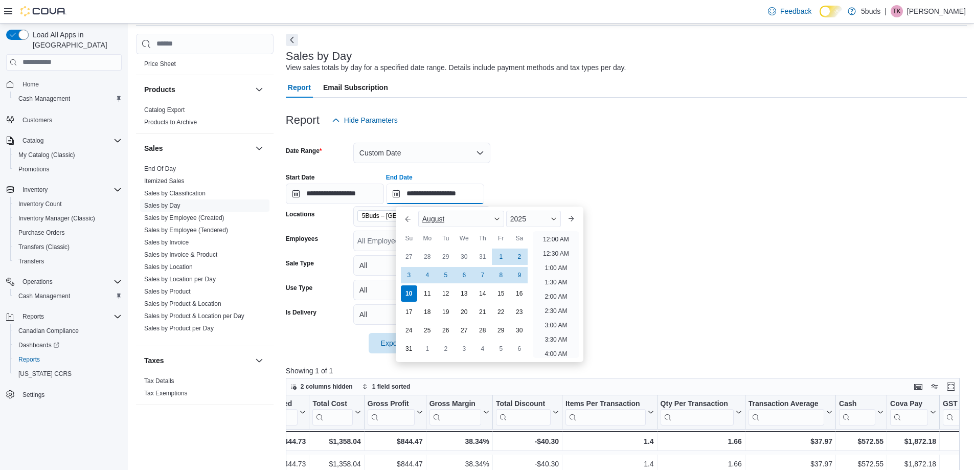
scroll to position [563, 0]
click at [410, 286] on div "10" at bounding box center [409, 293] width 18 height 18
click at [679, 179] on div "**********" at bounding box center [626, 184] width 681 height 39
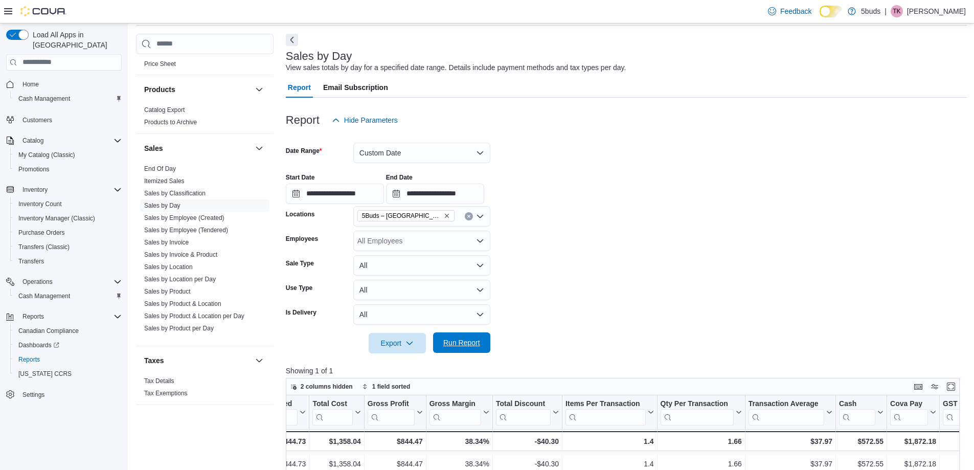
click at [469, 342] on span "Run Report" at bounding box center [461, 343] width 37 height 10
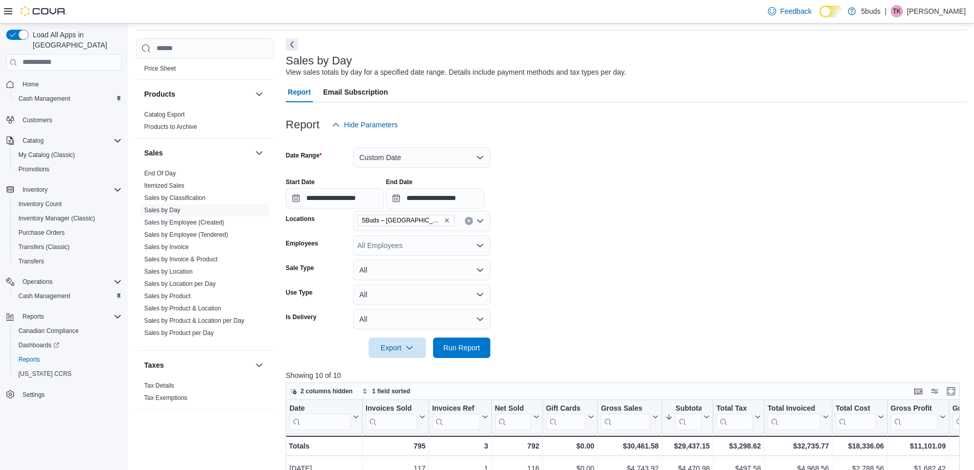
scroll to position [51, 0]
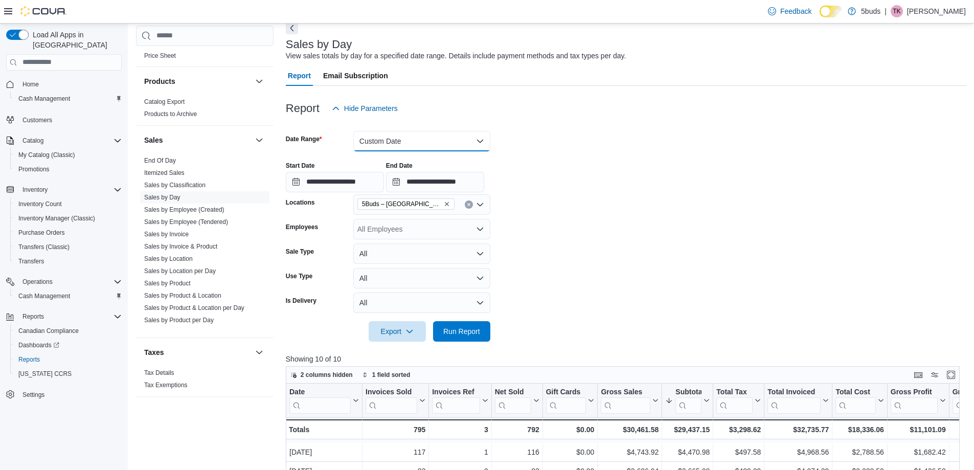
click at [433, 144] on button "Custom Date" at bounding box center [421, 141] width 137 height 20
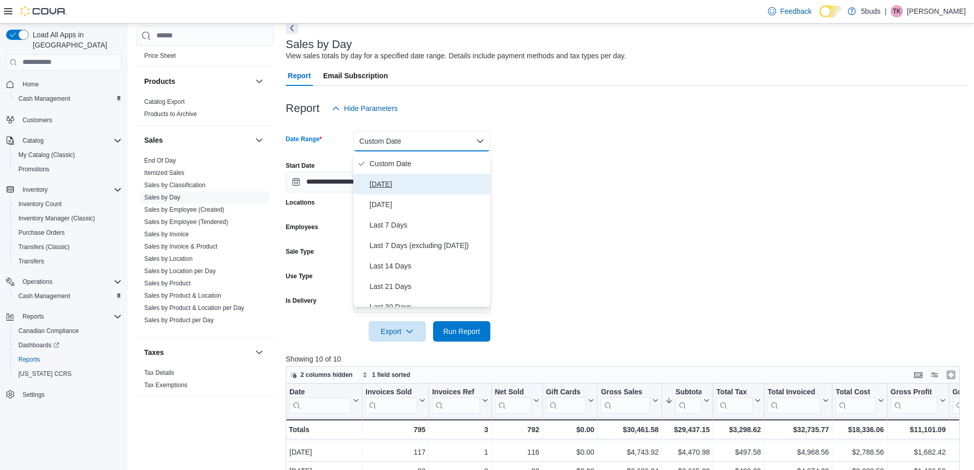
click at [424, 183] on span "[DATE]" at bounding box center [428, 184] width 117 height 12
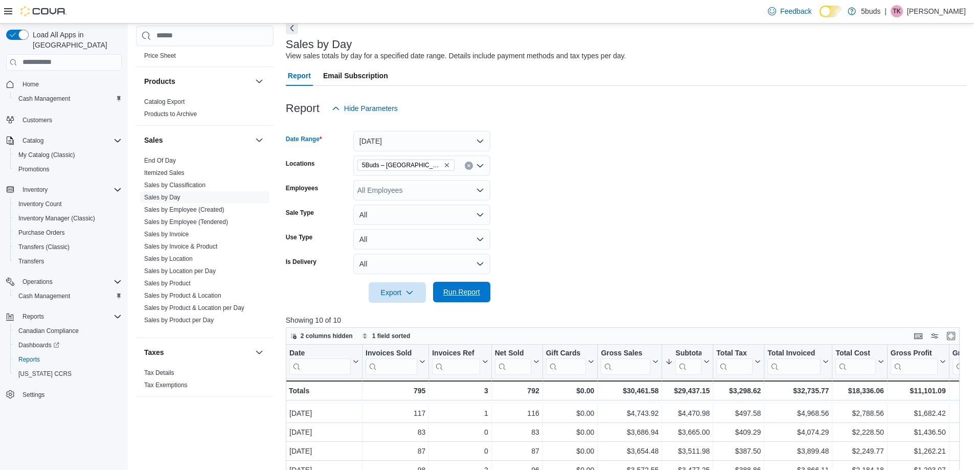
click at [448, 287] on span "Run Report" at bounding box center [461, 292] width 45 height 20
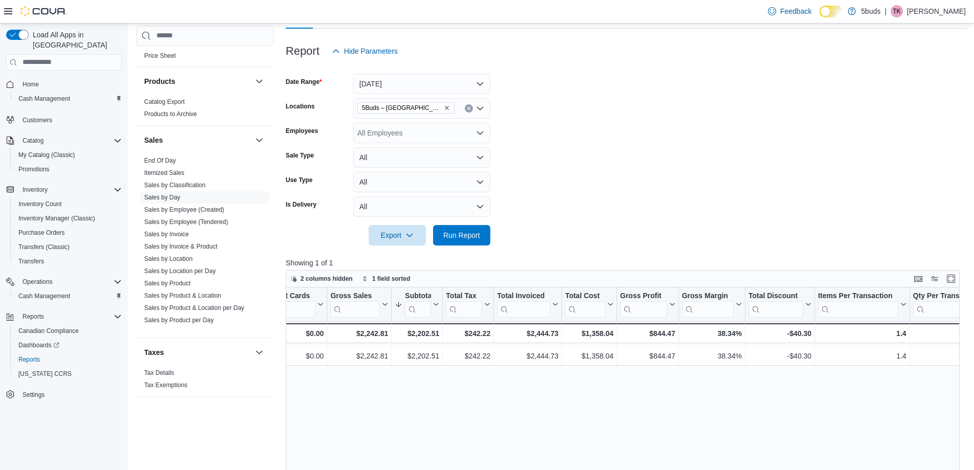
scroll to position [91, 0]
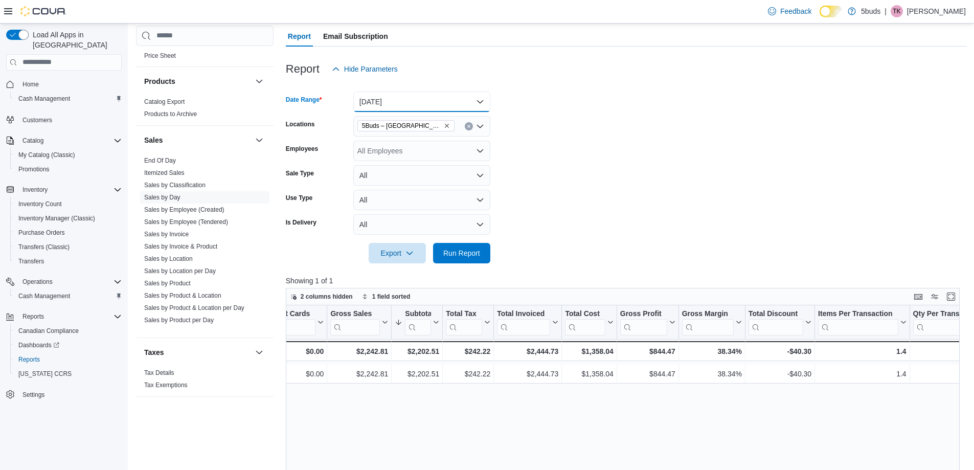
click at [425, 99] on button "[DATE]" at bounding box center [421, 102] width 137 height 20
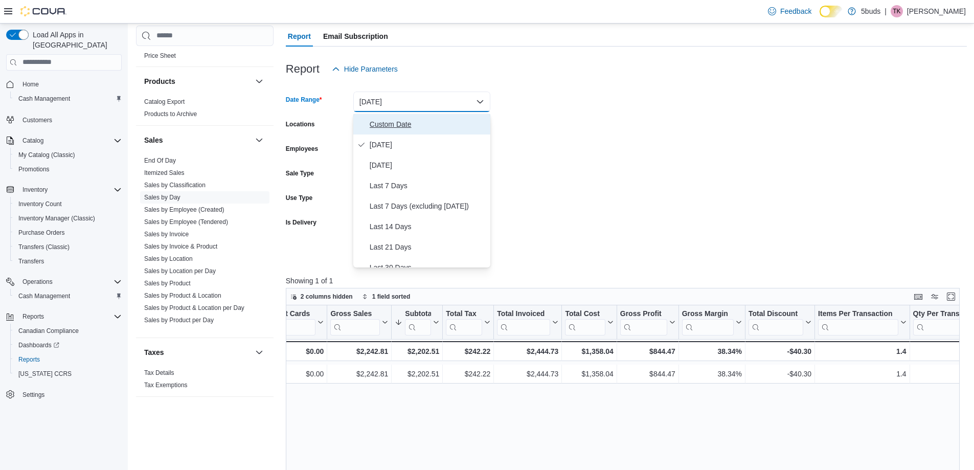
click at [421, 127] on span "Custom Date" at bounding box center [428, 124] width 117 height 12
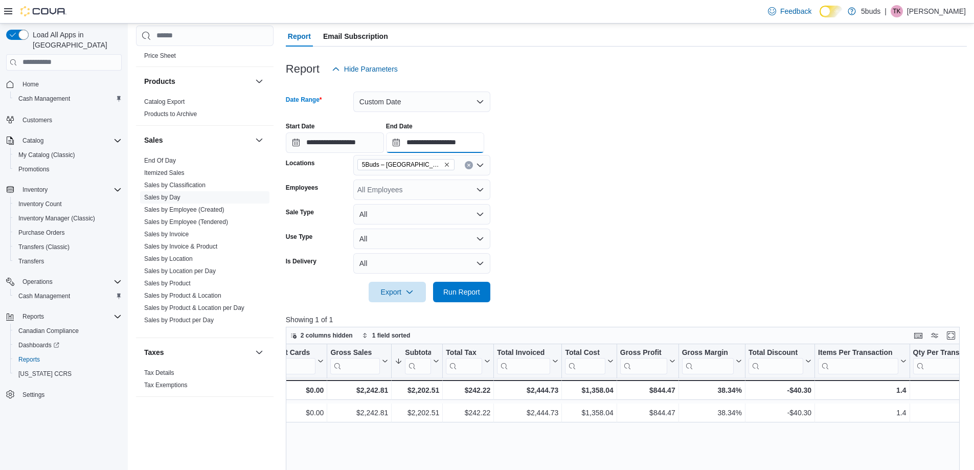
click at [406, 150] on input "**********" at bounding box center [435, 142] width 98 height 20
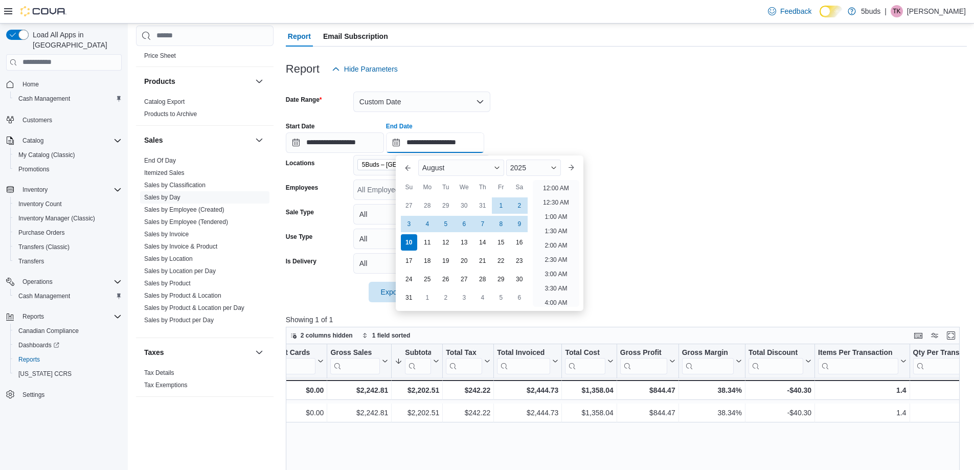
scroll to position [563, 0]
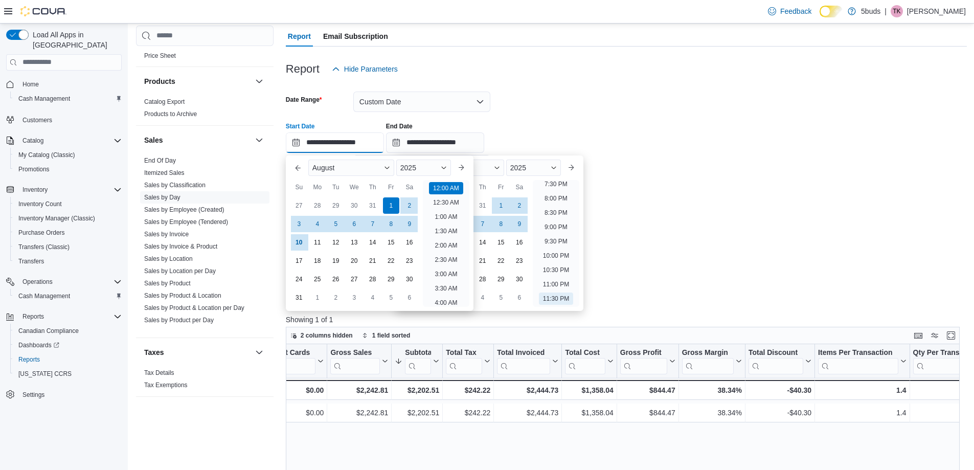
click at [375, 148] on input "**********" at bounding box center [335, 142] width 98 height 20
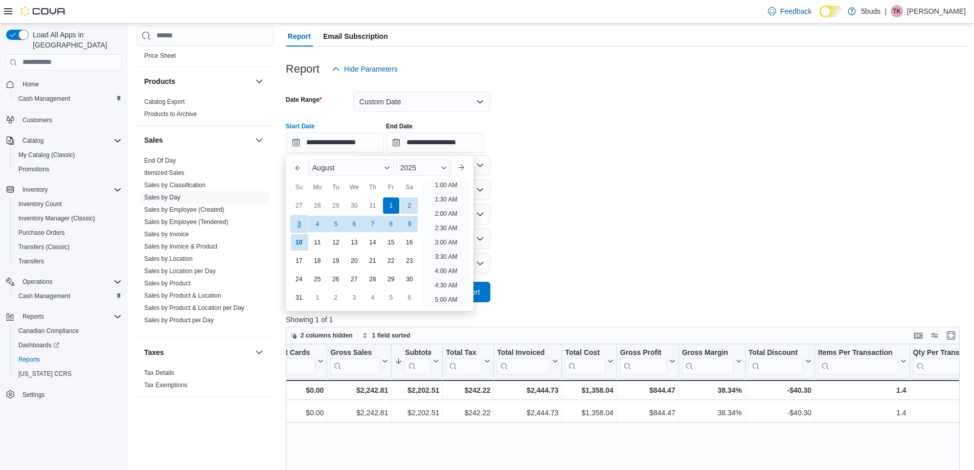
click at [298, 224] on div "3" at bounding box center [299, 224] width 18 height 18
type input "**********"
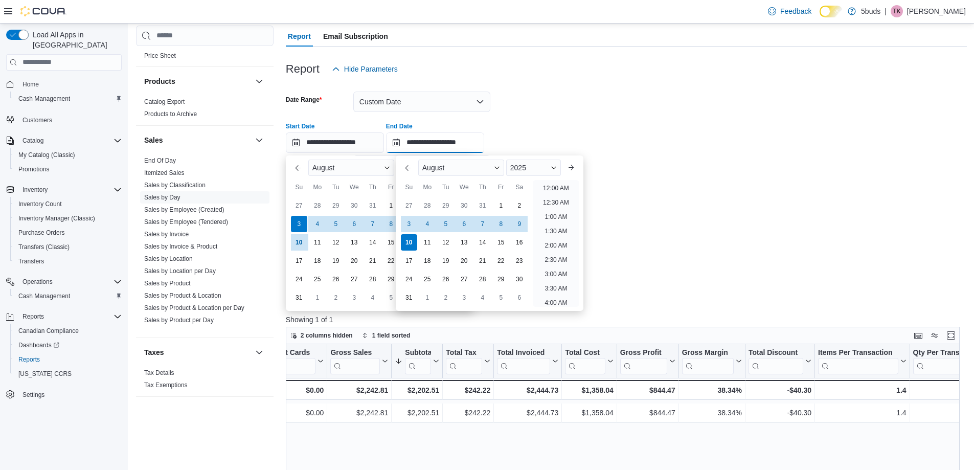
click at [461, 149] on input "**********" at bounding box center [435, 142] width 98 height 20
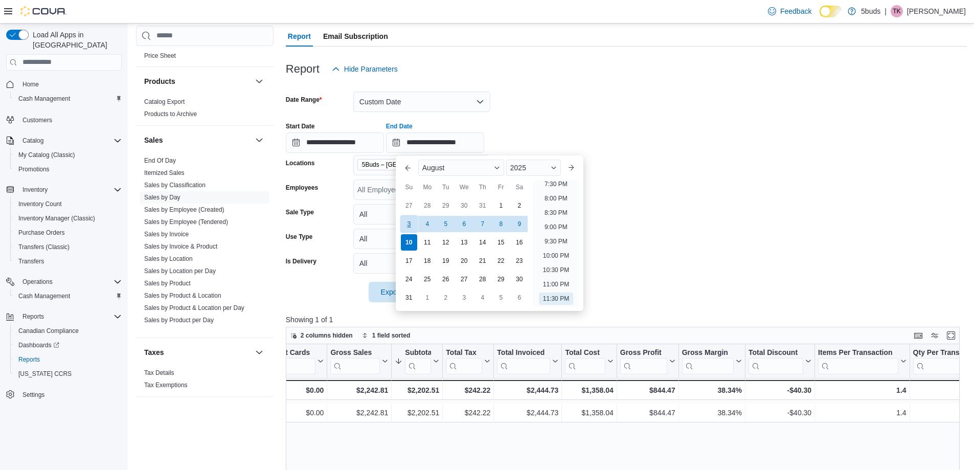
click at [408, 219] on div "3" at bounding box center [409, 224] width 18 height 18
type input "**********"
drag, startPoint x: 736, startPoint y: 204, endPoint x: 483, endPoint y: 226, distance: 253.7
click at [732, 204] on form "**********" at bounding box center [626, 190] width 681 height 223
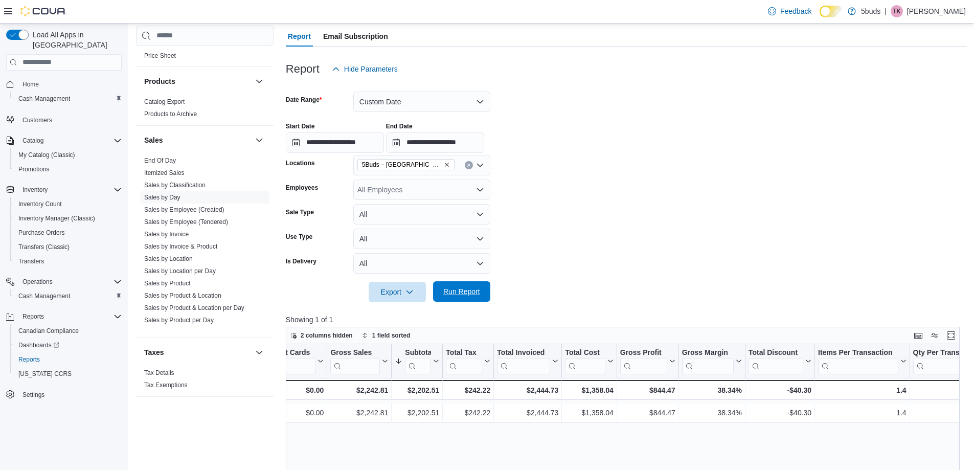
click at [469, 302] on span "Run Report" at bounding box center [461, 291] width 45 height 20
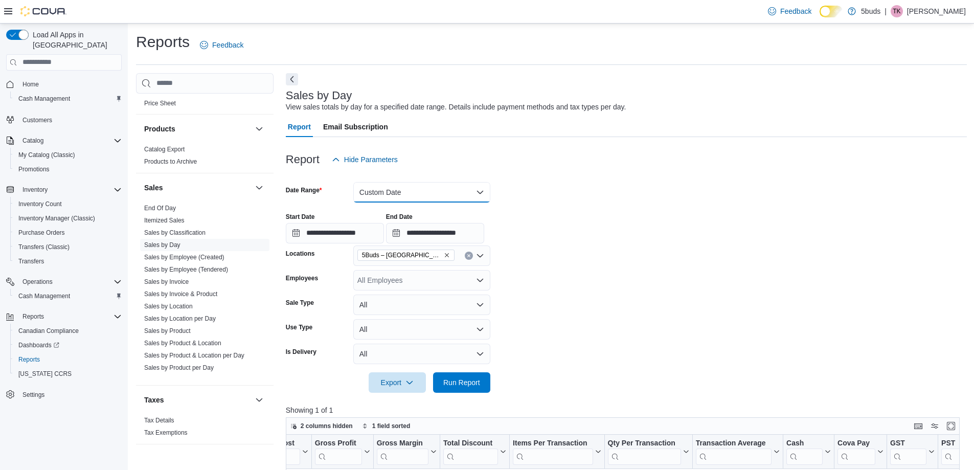
click at [449, 198] on button "Custom Date" at bounding box center [421, 192] width 137 height 20
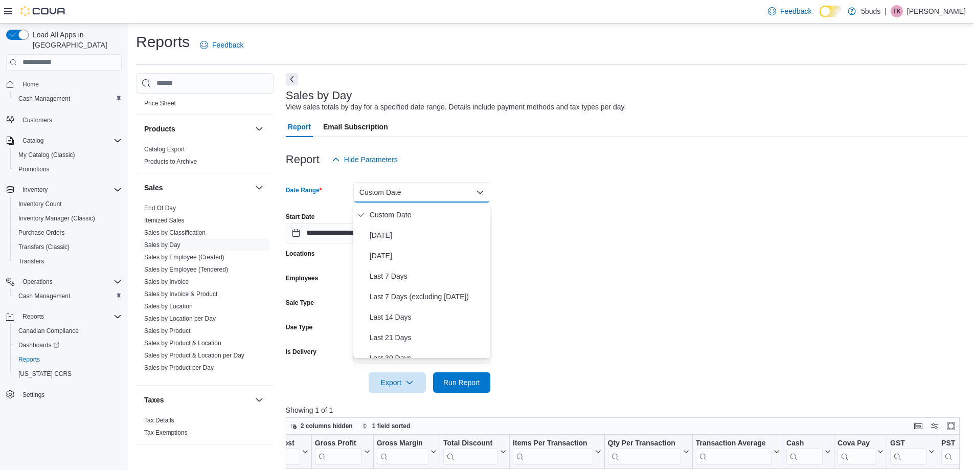
click at [429, 158] on div "Report Hide Parameters" at bounding box center [626, 159] width 681 height 20
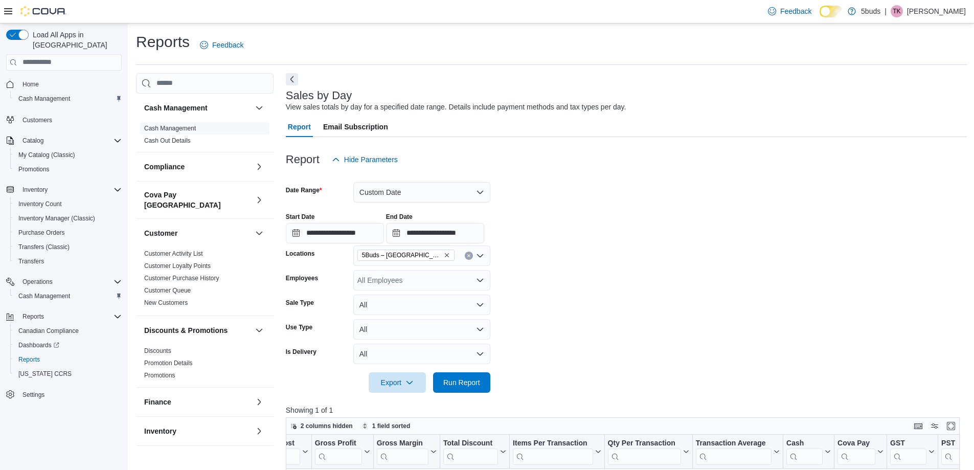
click at [196, 126] on link "Cash Management" at bounding box center [170, 128] width 52 height 7
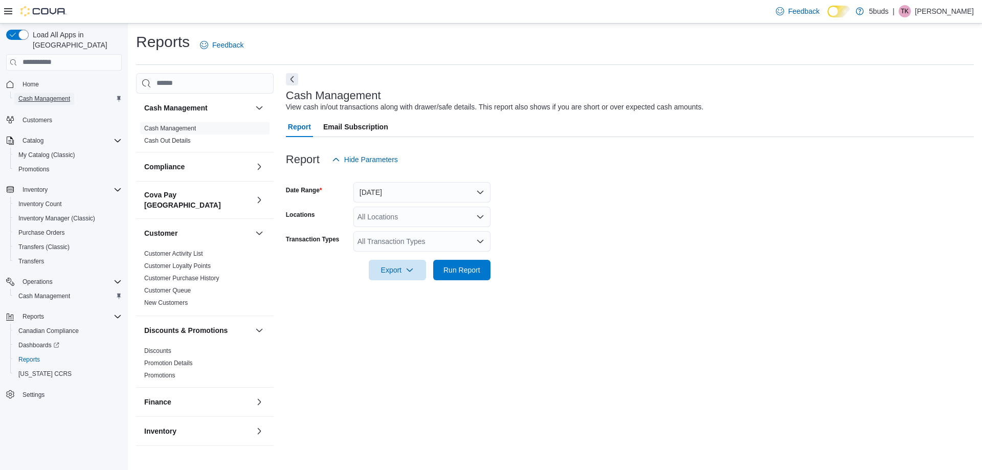
click at [44, 95] on span "Cash Management" at bounding box center [44, 99] width 52 height 8
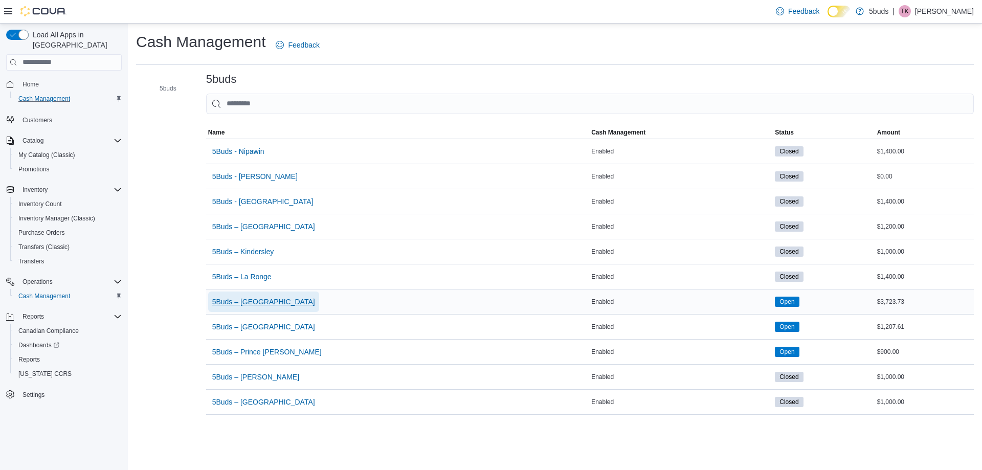
click at [285, 301] on span "5Buds – [GEOGRAPHIC_DATA]" at bounding box center [263, 302] width 103 height 10
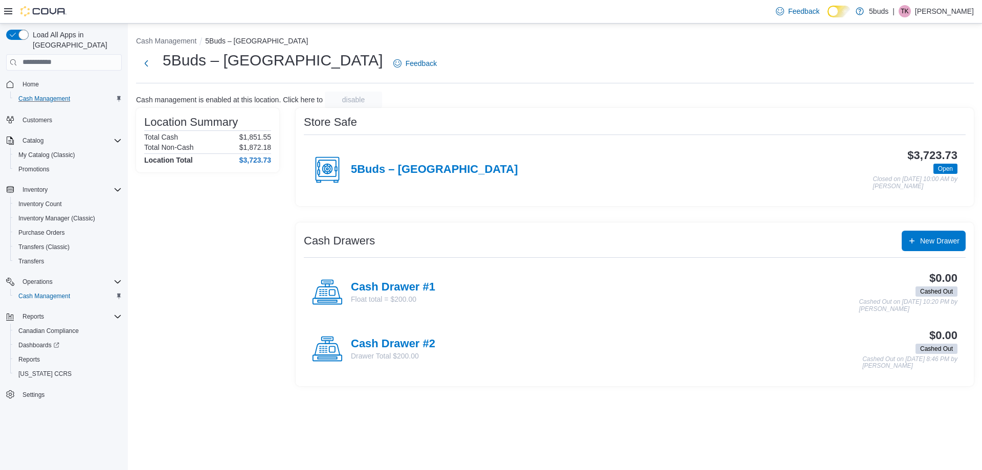
click at [451, 162] on div "5Buds – [GEOGRAPHIC_DATA]" at bounding box center [415, 169] width 206 height 31
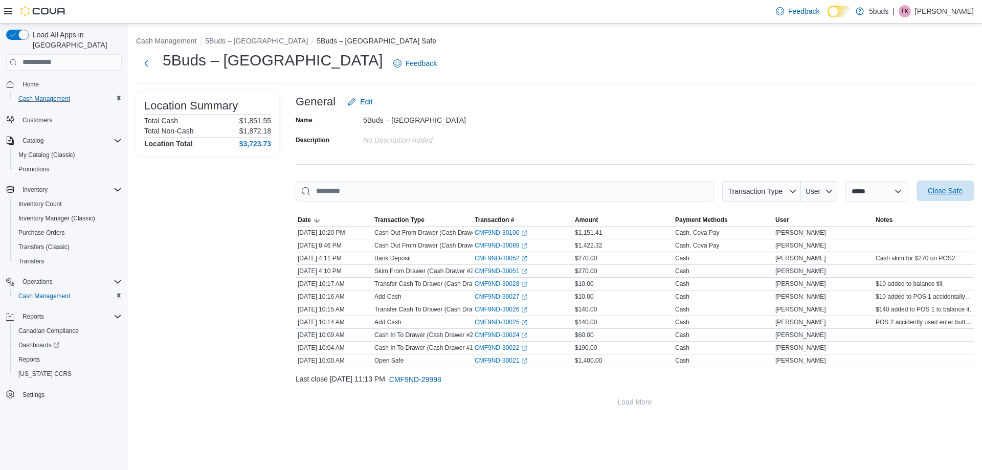
click at [945, 200] on span "Close Safe" at bounding box center [945, 191] width 45 height 20
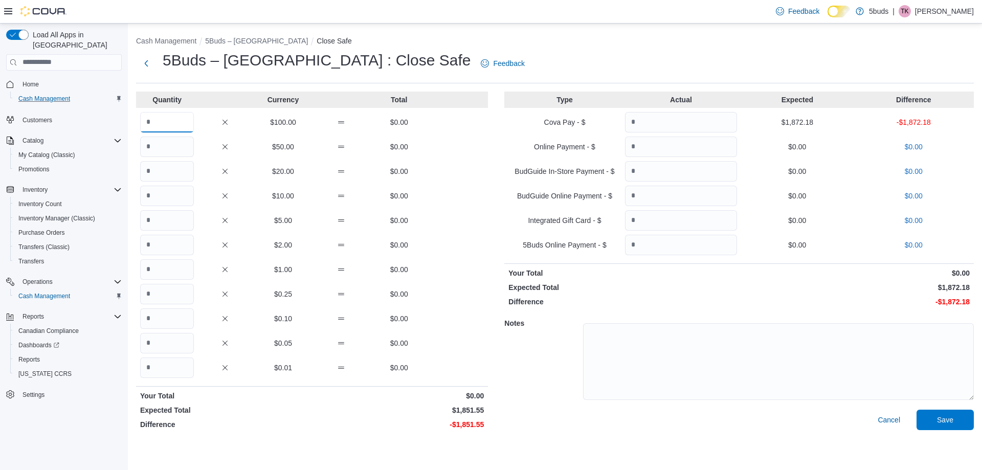
click at [164, 129] on input "Quantity" at bounding box center [167, 122] width 54 height 20
type input "*"
click at [150, 142] on input "Quantity" at bounding box center [167, 147] width 54 height 20
type input "*"
click at [154, 181] on input "Quantity" at bounding box center [167, 171] width 54 height 20
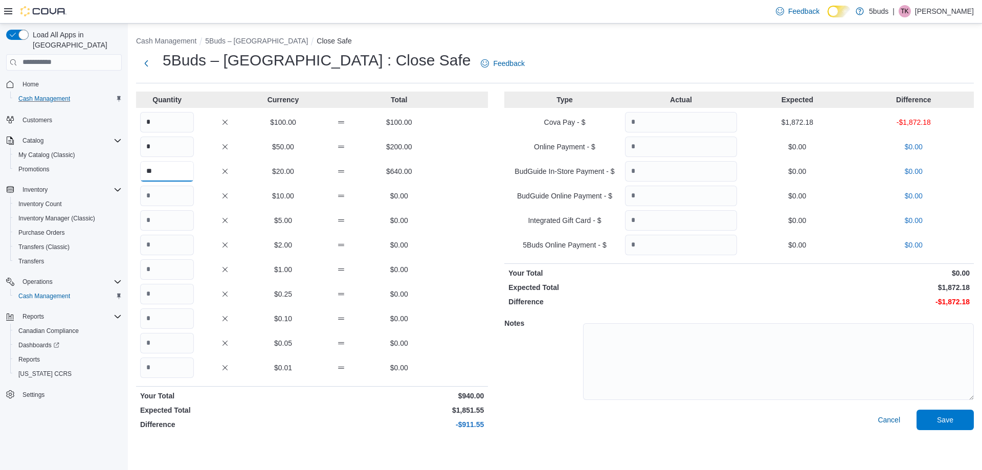
type input "**"
click at [162, 192] on input "Quantity" at bounding box center [167, 196] width 54 height 20
type input "**"
click at [165, 226] on input "Quantity" at bounding box center [167, 220] width 54 height 20
type input "**"
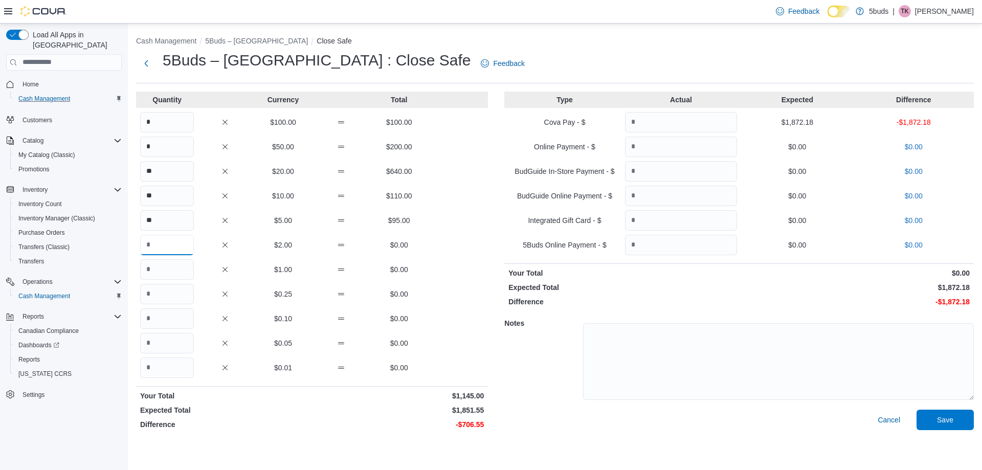
drag, startPoint x: 145, startPoint y: 242, endPoint x: 150, endPoint y: 244, distance: 5.5
click at [150, 244] on input "Quantity" at bounding box center [167, 245] width 54 height 20
type input "***"
click at [155, 262] on input "Quantity" at bounding box center [167, 269] width 54 height 20
type input "***"
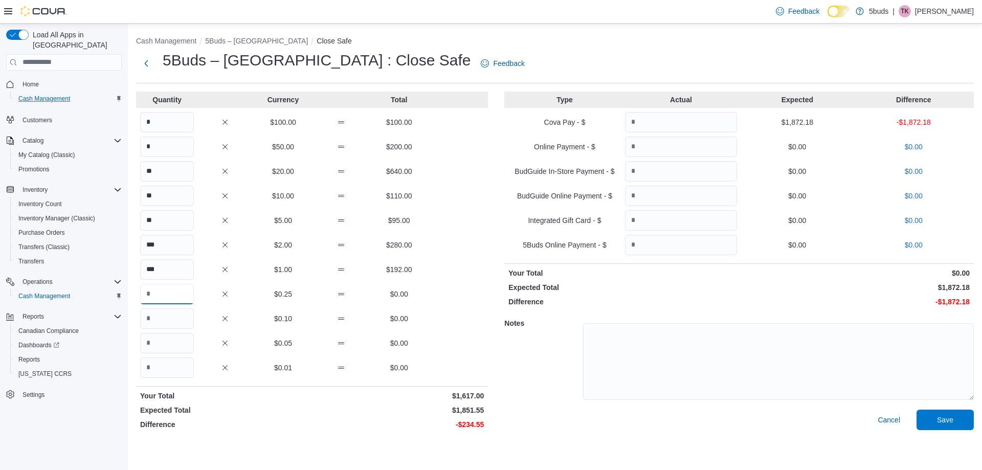
click at [151, 297] on input "Quantity" at bounding box center [167, 294] width 54 height 20
type input "***"
click at [157, 313] on input "Quantity" at bounding box center [167, 318] width 54 height 20
type input "***"
click at [150, 348] on input "Quantity" at bounding box center [167, 343] width 54 height 20
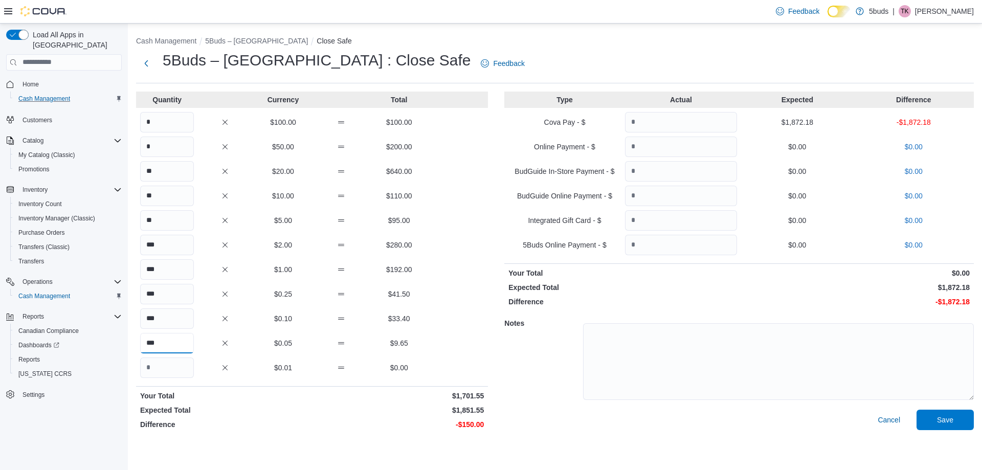
type input "***"
click at [143, 54] on div "5Buds – [GEOGRAPHIC_DATA] : Close Safe Feedback" at bounding box center [332, 63] width 393 height 27
click at [143, 57] on button "Next" at bounding box center [146, 63] width 20 height 20
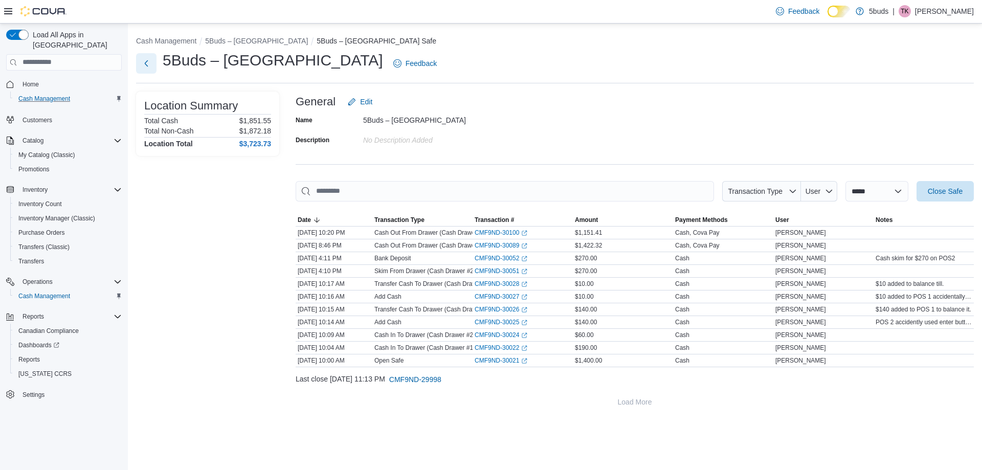
click at [147, 72] on button "Next" at bounding box center [146, 63] width 20 height 20
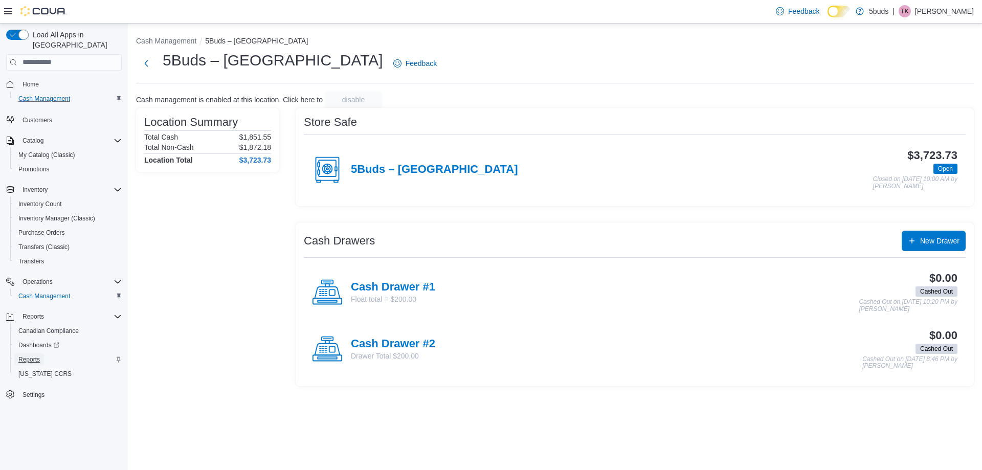
click at [36, 355] on span "Reports" at bounding box center [28, 359] width 21 height 8
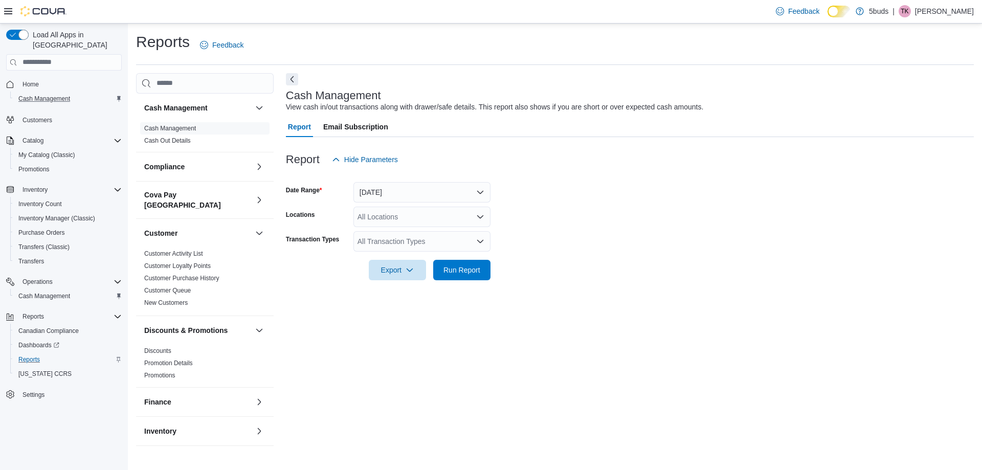
click at [179, 142] on link "Cash Out Details" at bounding box center [167, 140] width 47 height 7
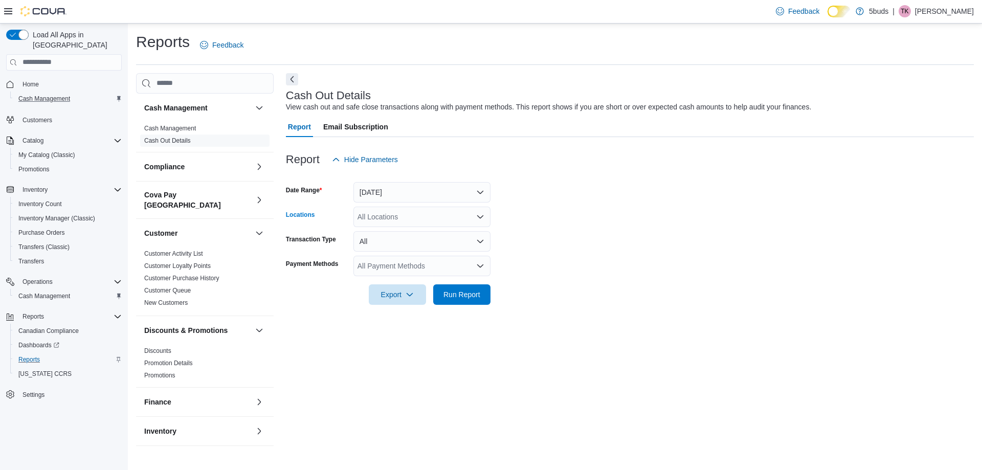
click at [430, 212] on div "All Locations" at bounding box center [421, 217] width 137 height 20
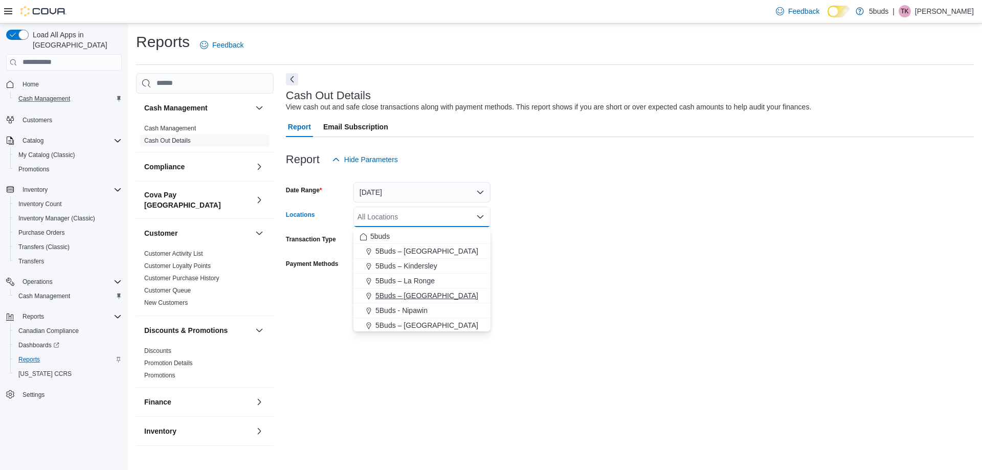
click at [427, 289] on button "5Buds – [GEOGRAPHIC_DATA]" at bounding box center [421, 295] width 137 height 15
click at [577, 264] on form "Date Range [DATE] Locations 5Buds – [GEOGRAPHIC_DATA] box. Selected. 5Buds – [G…" at bounding box center [630, 237] width 688 height 135
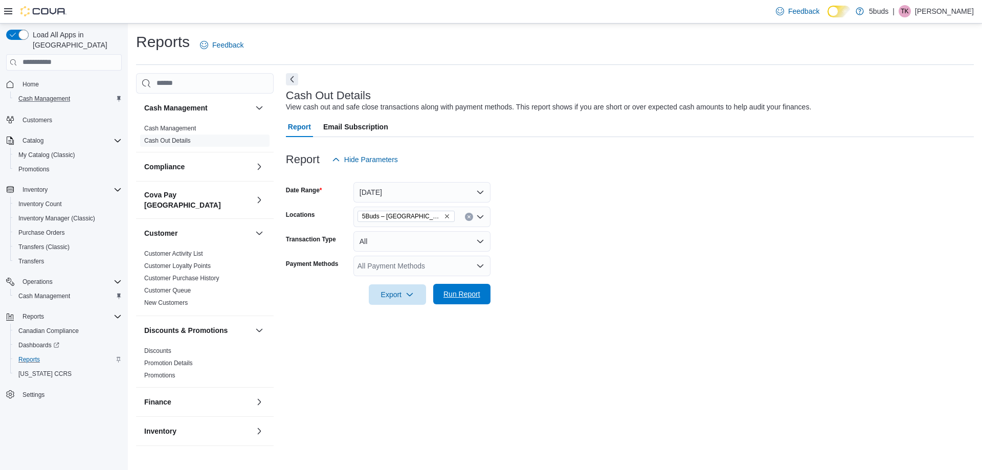
click at [484, 293] on span "Run Report" at bounding box center [461, 294] width 45 height 20
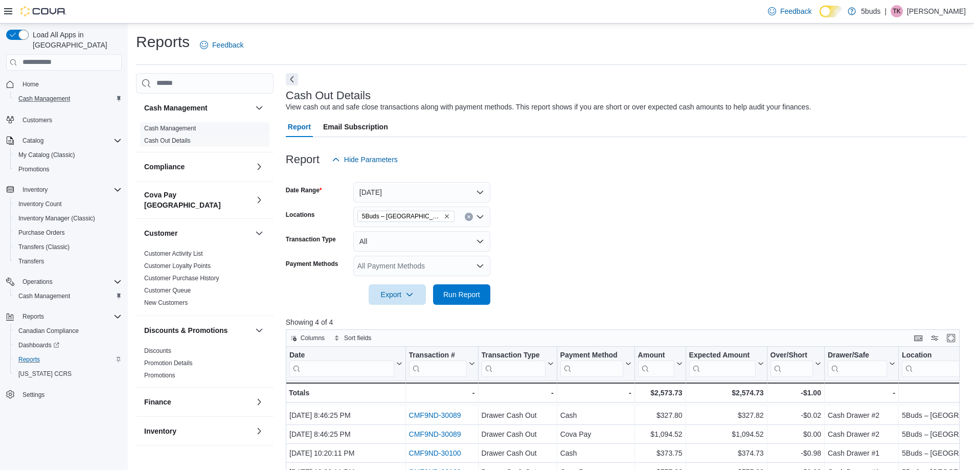
click at [199, 133] on span "Cash Management" at bounding box center [204, 128] width 129 height 12
click at [194, 127] on link "Cash Management" at bounding box center [170, 128] width 52 height 7
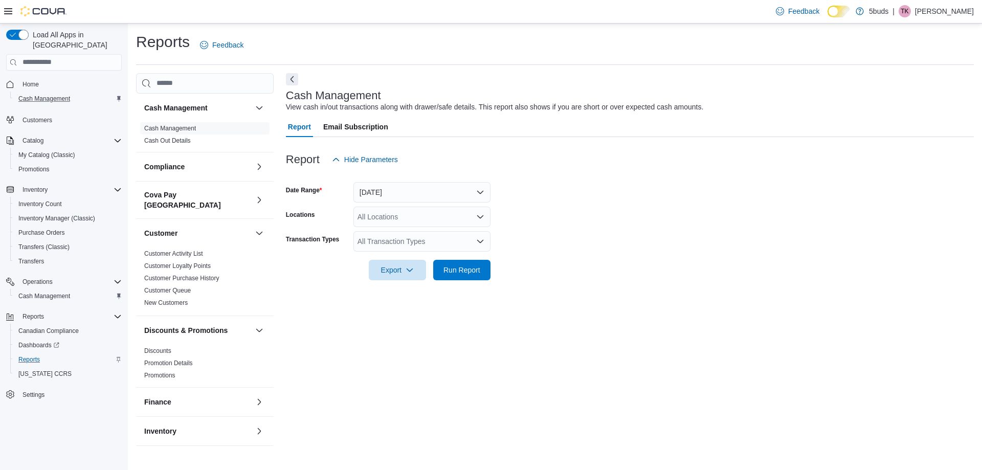
click at [414, 218] on div "All Locations" at bounding box center [421, 217] width 137 height 20
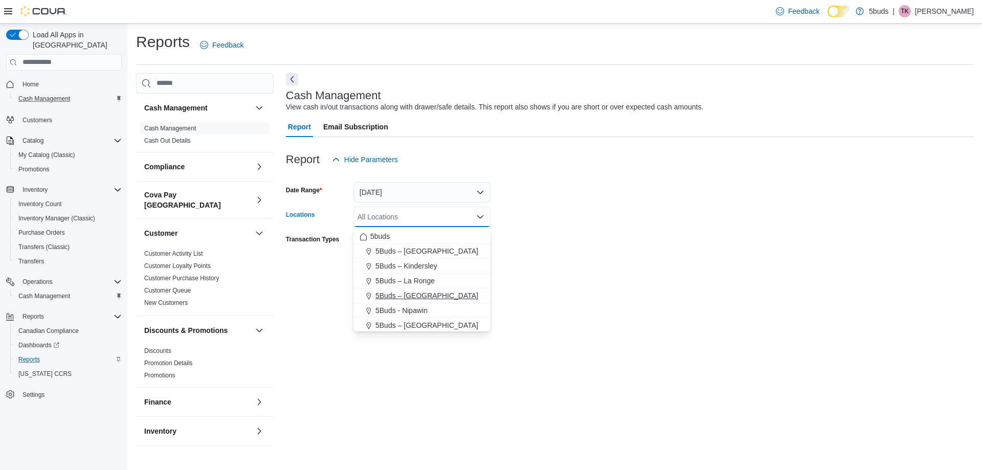
click at [410, 296] on span "5Buds – [GEOGRAPHIC_DATA]" at bounding box center [426, 296] width 103 height 10
click at [656, 258] on div at bounding box center [630, 256] width 688 height 8
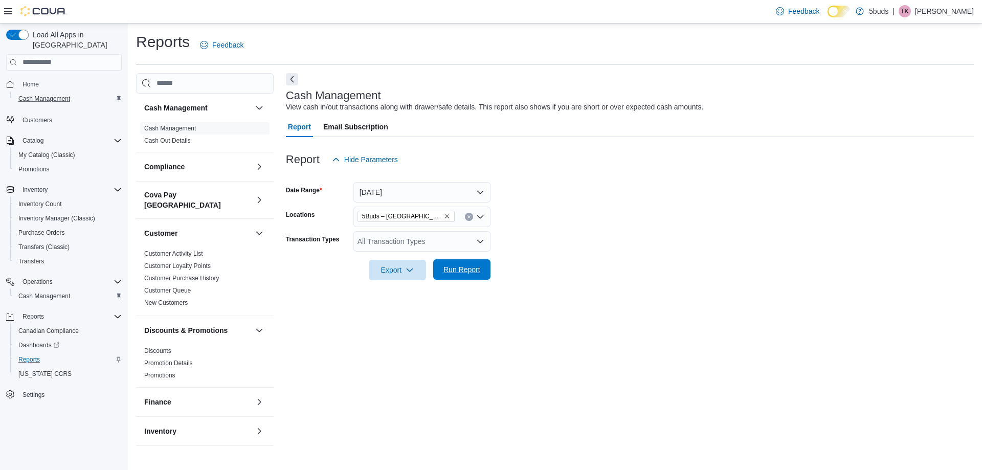
drag, startPoint x: 461, startPoint y: 268, endPoint x: 466, endPoint y: 268, distance: 5.1
click at [462, 268] on span "Run Report" at bounding box center [461, 269] width 37 height 10
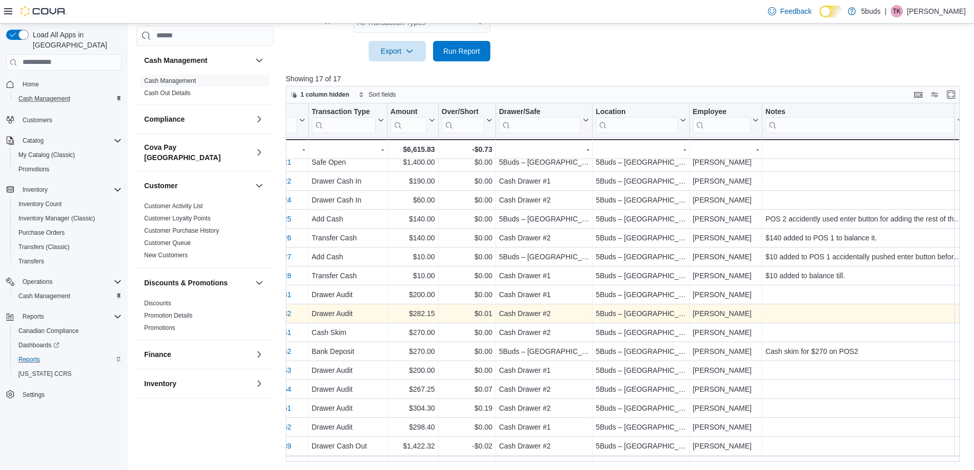
scroll to position [0, 175]
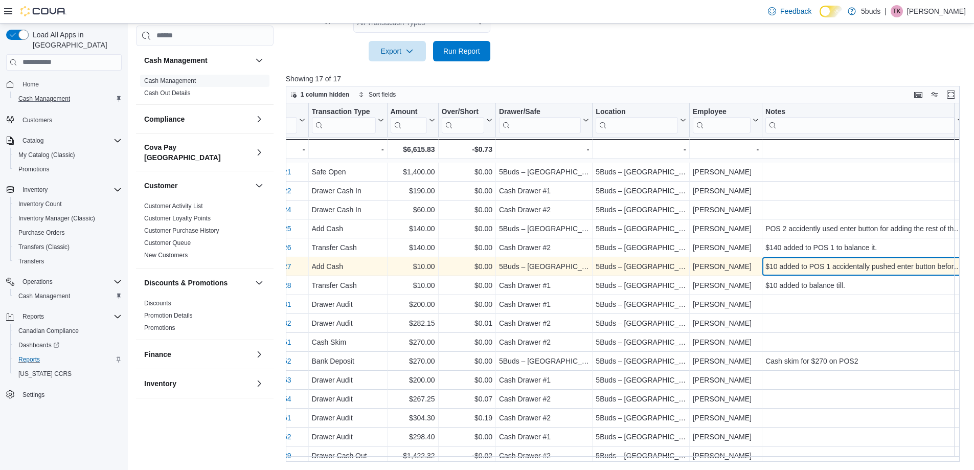
click at [906, 268] on div "$10 added to POS 1 accidentally pushed enter button before I was done cashing i…" at bounding box center [865, 266] width 198 height 12
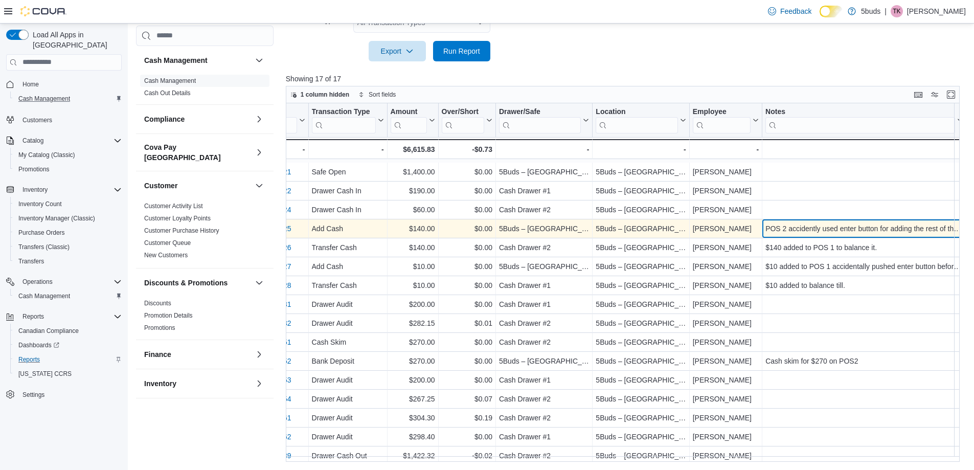
click at [923, 233] on div "POS 2 accidently used enter button for adding the rest of the float. $140 added…" at bounding box center [865, 228] width 198 height 12
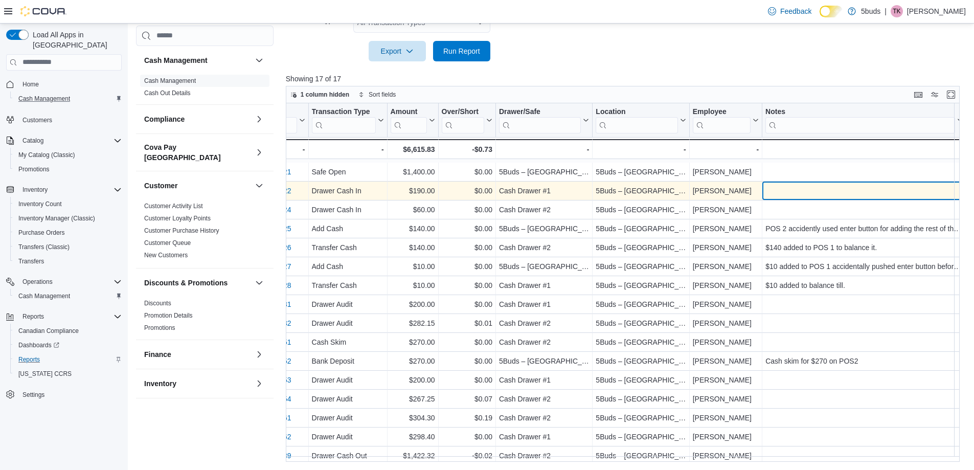
click at [928, 191] on div "- Notes, column 9, row 2" at bounding box center [865, 191] width 198 height 12
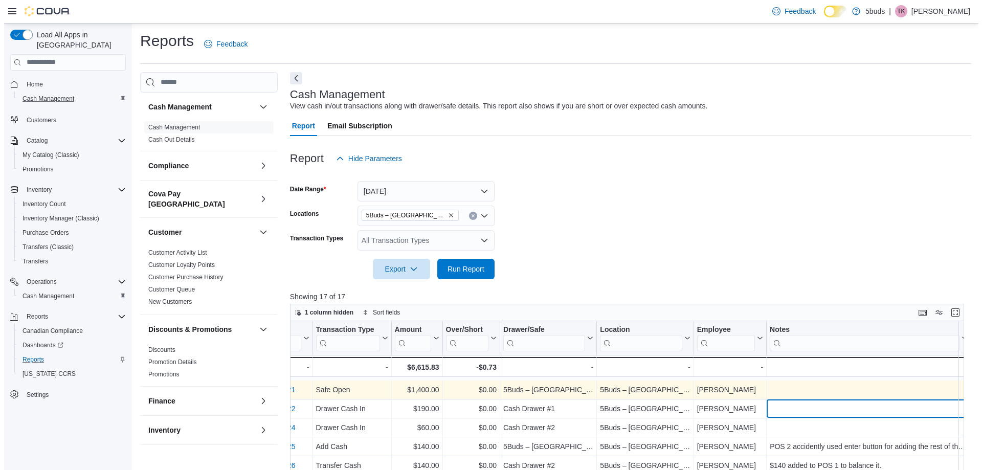
scroll to position [0, 0]
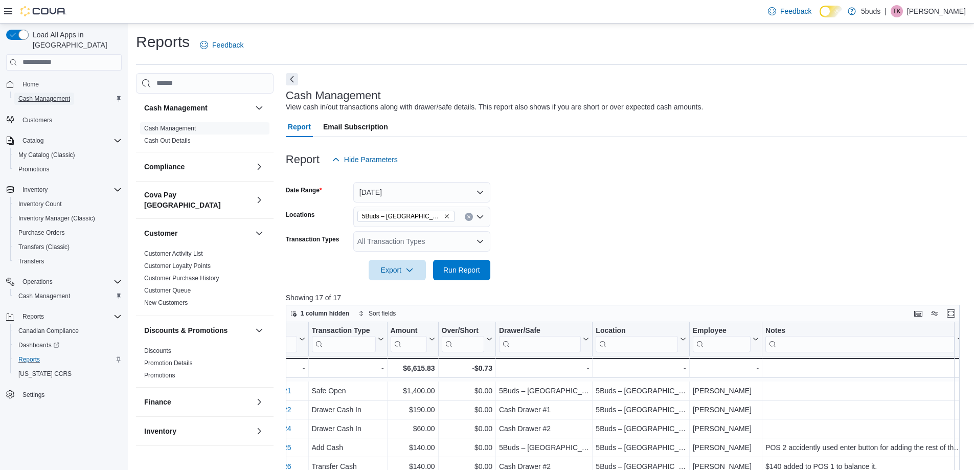
click at [69, 95] on span "Cash Management" at bounding box center [44, 99] width 52 height 8
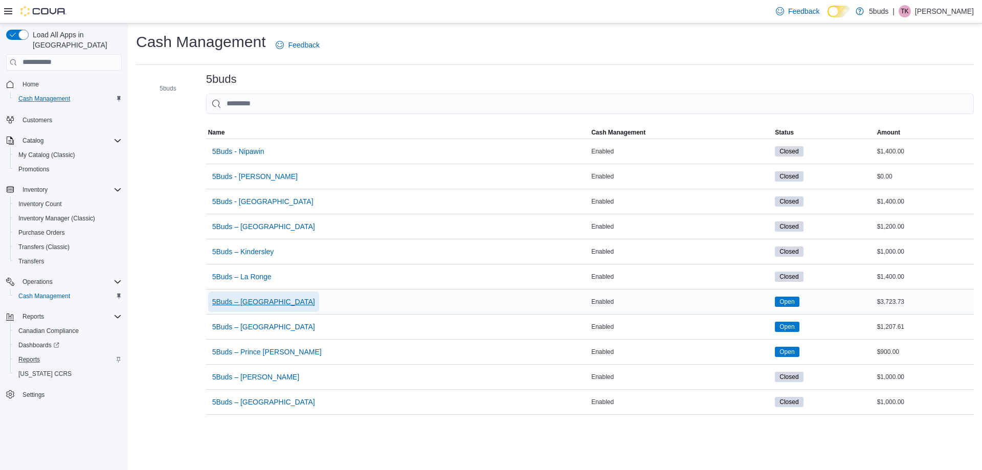
click at [258, 306] on span "5Buds – [GEOGRAPHIC_DATA]" at bounding box center [263, 302] width 103 height 10
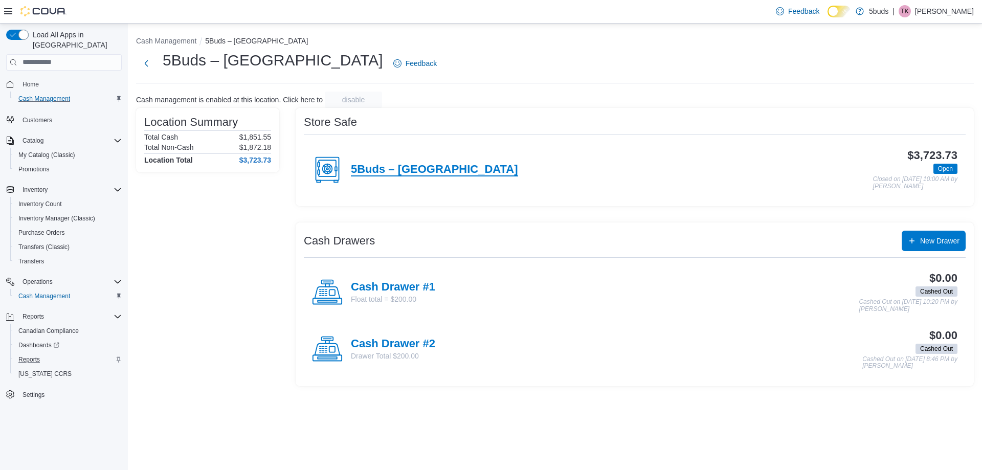
click at [440, 176] on h4 "5Buds – [GEOGRAPHIC_DATA]" at bounding box center [434, 169] width 167 height 13
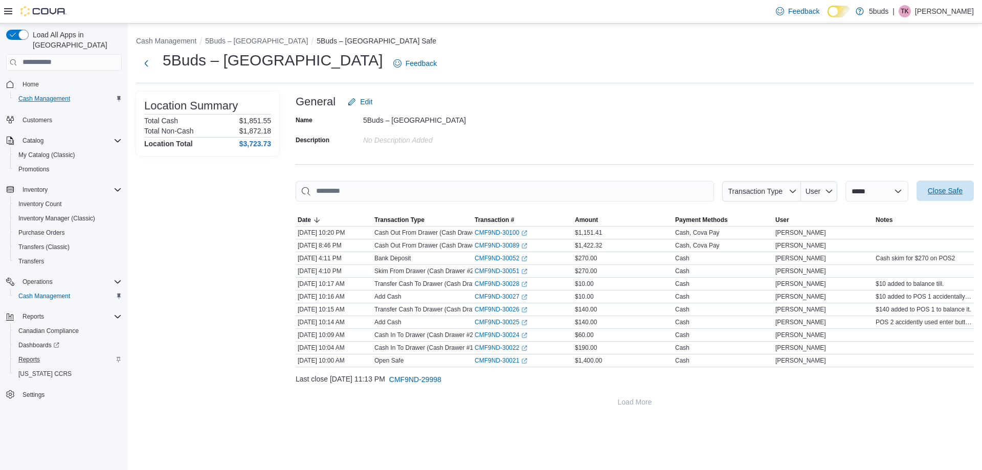
click at [962, 192] on span "Close Safe" at bounding box center [945, 191] width 35 height 10
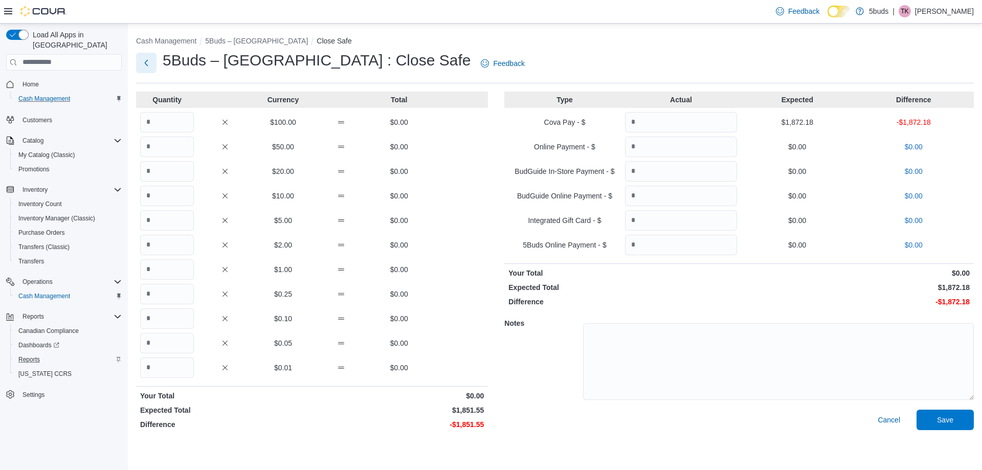
click at [146, 65] on button "Next" at bounding box center [146, 63] width 20 height 20
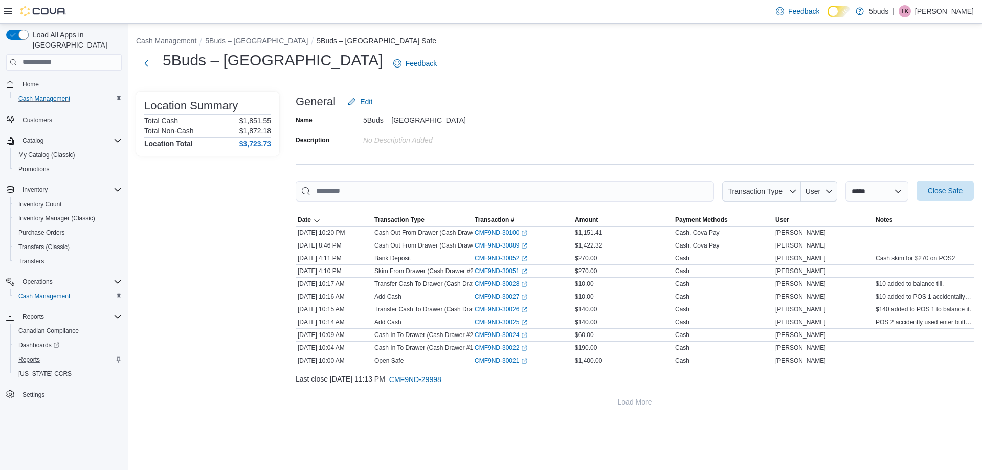
click at [930, 190] on span "Close Safe" at bounding box center [945, 191] width 35 height 10
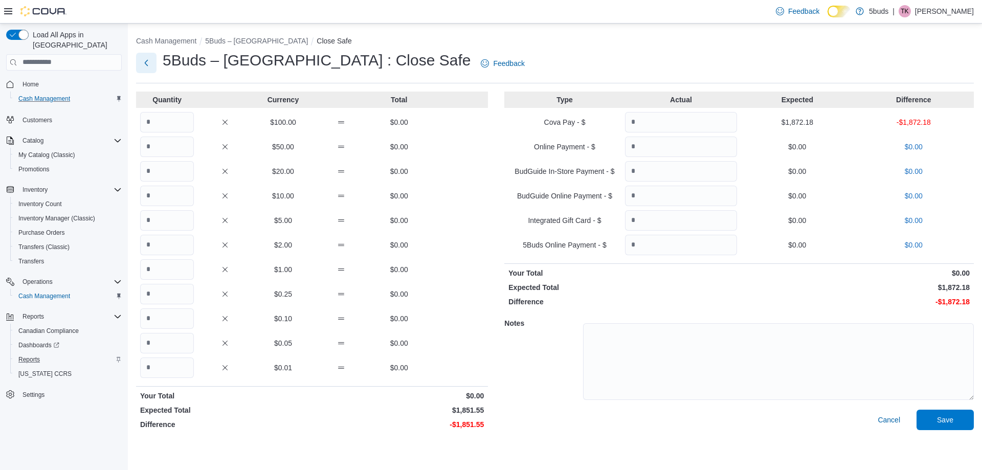
click at [155, 63] on button "Next" at bounding box center [146, 63] width 20 height 20
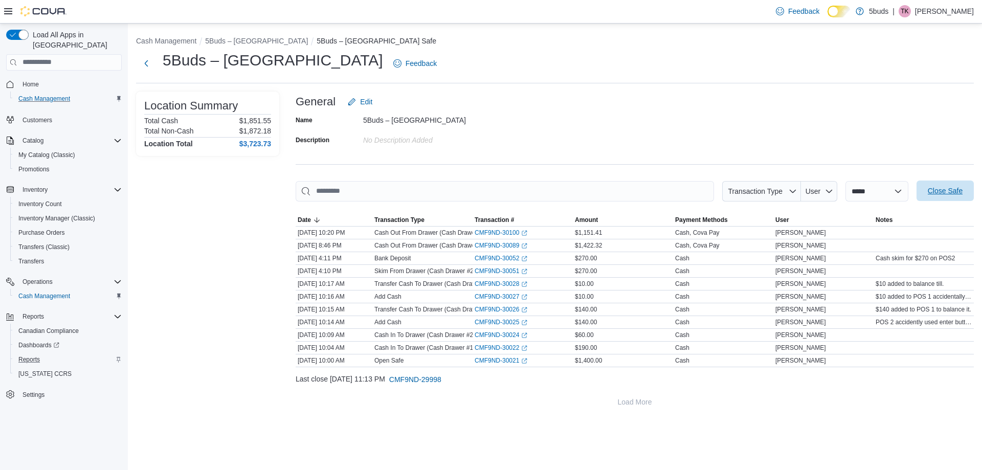
click at [918, 195] on button "Close Safe" at bounding box center [945, 191] width 57 height 20
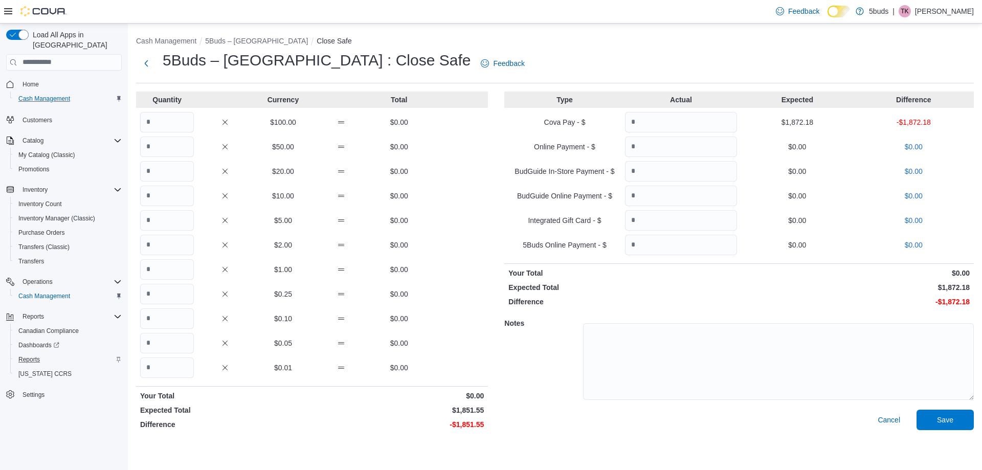
click at [195, 118] on div "$100.00 $0.00" at bounding box center [312, 122] width 352 height 20
click at [188, 118] on input "Quantity" at bounding box center [167, 122] width 54 height 20
type input "*"
click at [161, 149] on input "Quantity" at bounding box center [167, 147] width 54 height 20
type input "*"
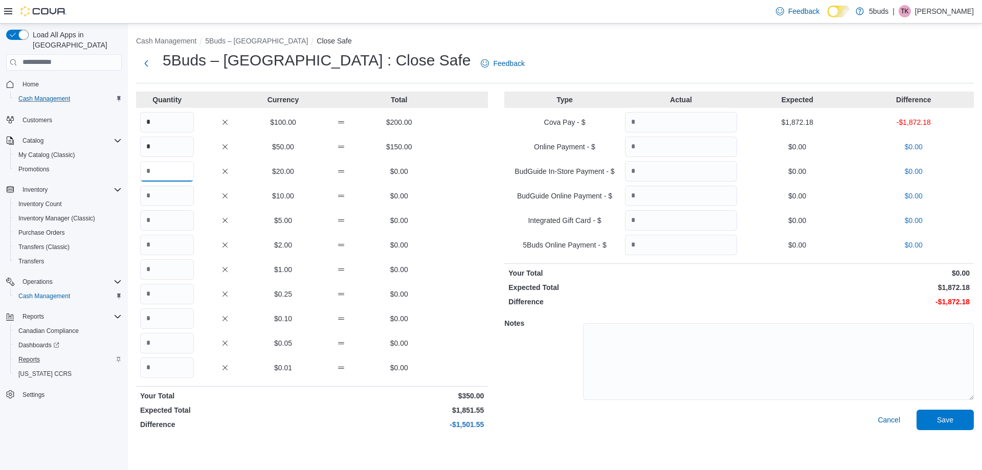
click at [158, 174] on input "Quantity" at bounding box center [167, 171] width 54 height 20
type input "**"
click at [164, 195] on input "Quantity" at bounding box center [167, 196] width 54 height 20
type input "**"
click at [153, 226] on input "Quantity" at bounding box center [167, 220] width 54 height 20
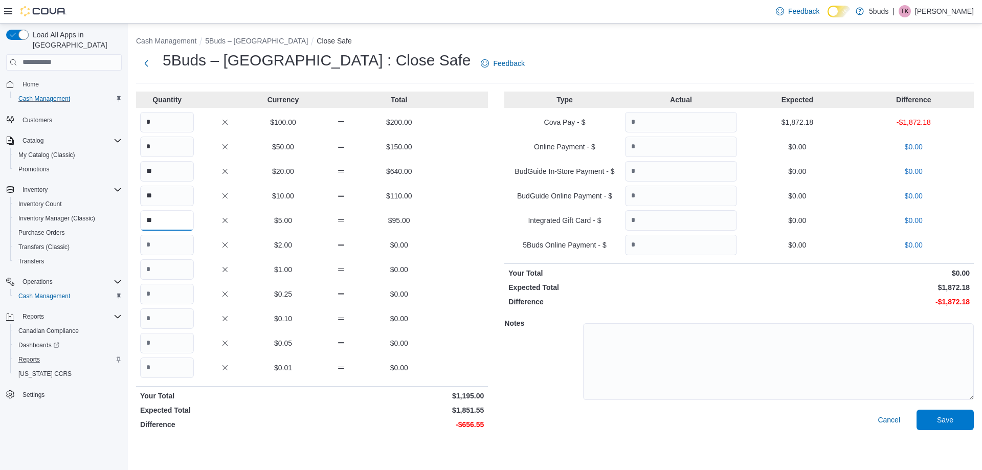
type input "**"
click at [163, 243] on input "Quantity" at bounding box center [167, 245] width 54 height 20
type input "***"
click at [158, 265] on input "Quantity" at bounding box center [167, 269] width 54 height 20
type input "***"
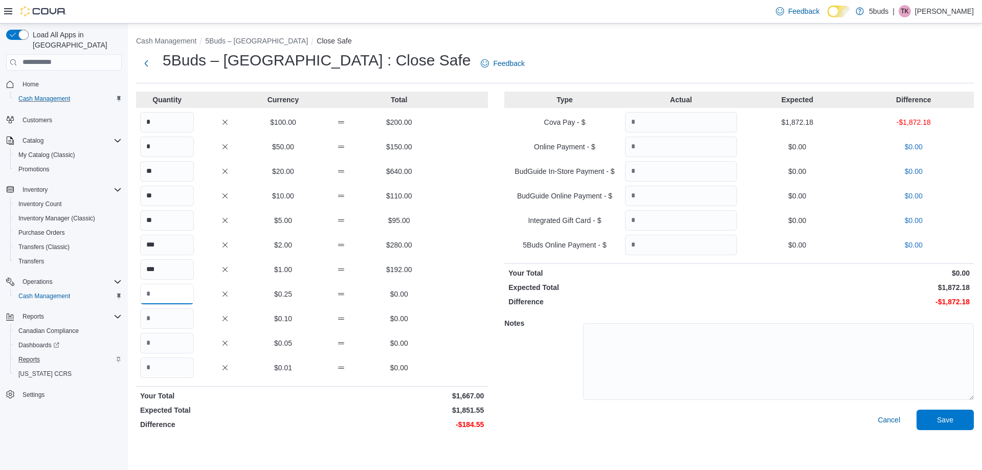
click at [158, 289] on input "Quantity" at bounding box center [167, 294] width 54 height 20
type input "***"
click at [158, 315] on input "Quantity" at bounding box center [167, 318] width 54 height 20
type input "***"
click at [166, 336] on input "Quantity" at bounding box center [167, 343] width 54 height 20
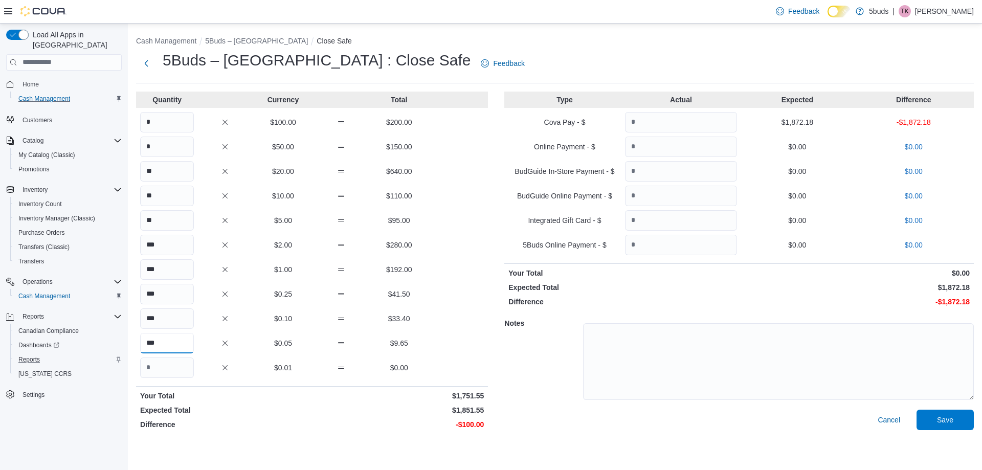
type input "***"
click at [168, 141] on input "*" at bounding box center [167, 147] width 54 height 20
type input "*"
click at [666, 134] on div "Type Actual Expected Difference Cova Pay - $ $1,872.18 -$1,872.18 Online Paymen…" at bounding box center [739, 263] width 470 height 342
click at [657, 127] on input "Quantity" at bounding box center [681, 122] width 112 height 20
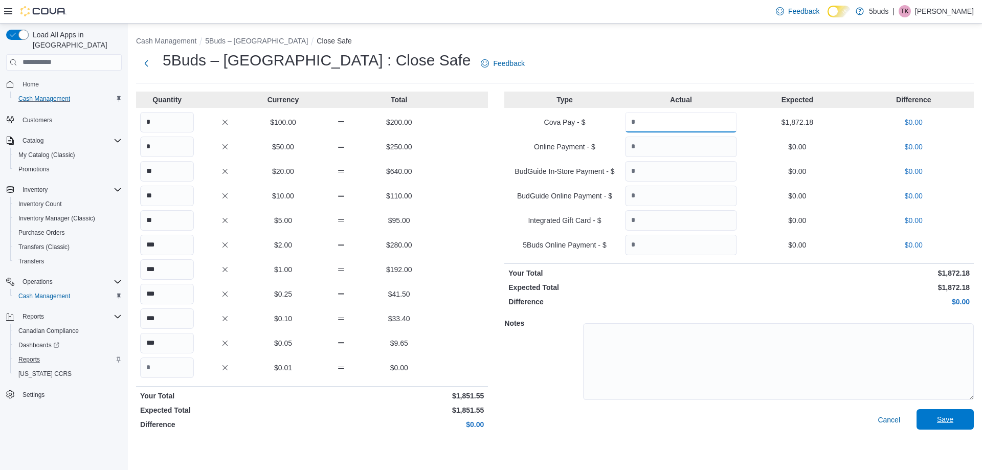
type input "*******"
click at [955, 430] on span "Save" at bounding box center [945, 419] width 45 height 20
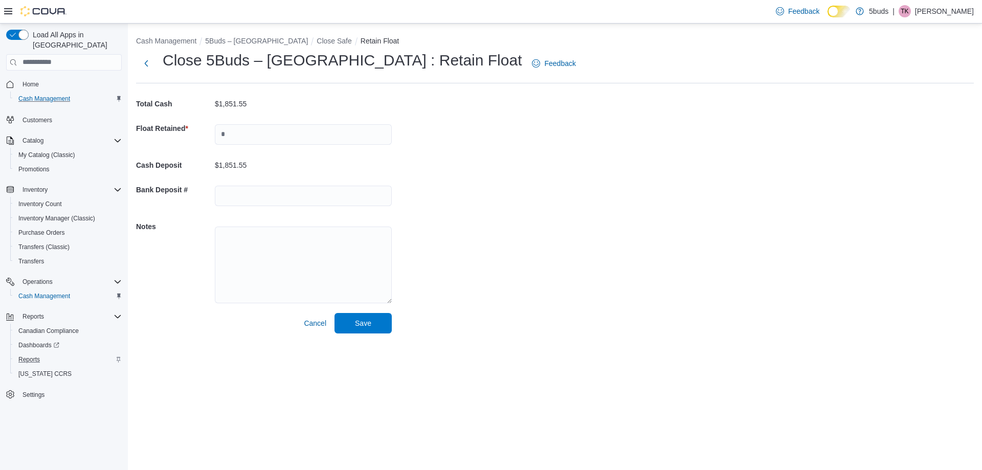
click at [303, 151] on div at bounding box center [303, 134] width 177 height 33
drag, startPoint x: 299, startPoint y: 134, endPoint x: 299, endPoint y: 144, distance: 9.7
click at [299, 134] on input "text" at bounding box center [303, 134] width 177 height 20
type input "*******"
click at [282, 196] on input "text" at bounding box center [303, 196] width 177 height 20
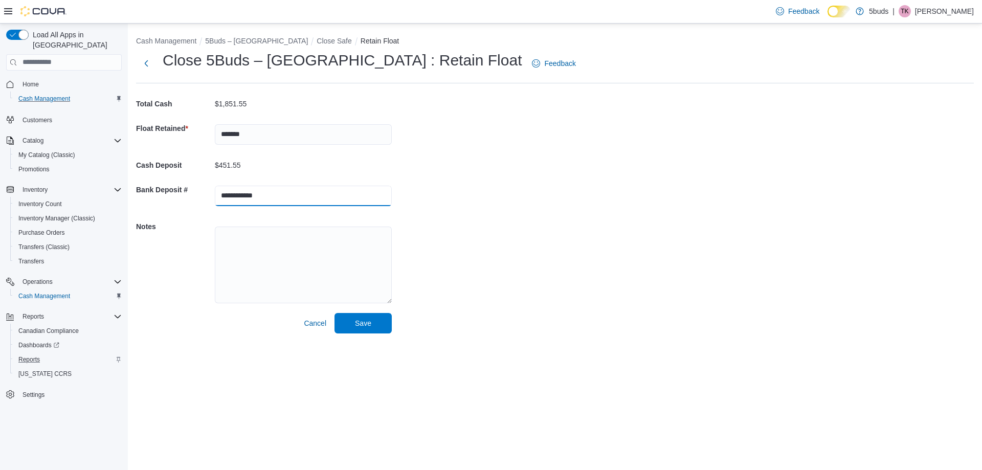
type input "**********"
click at [233, 255] on textarea at bounding box center [303, 265] width 177 height 77
type textarea "**********"
click at [371, 317] on span "Save" at bounding box center [363, 323] width 45 height 20
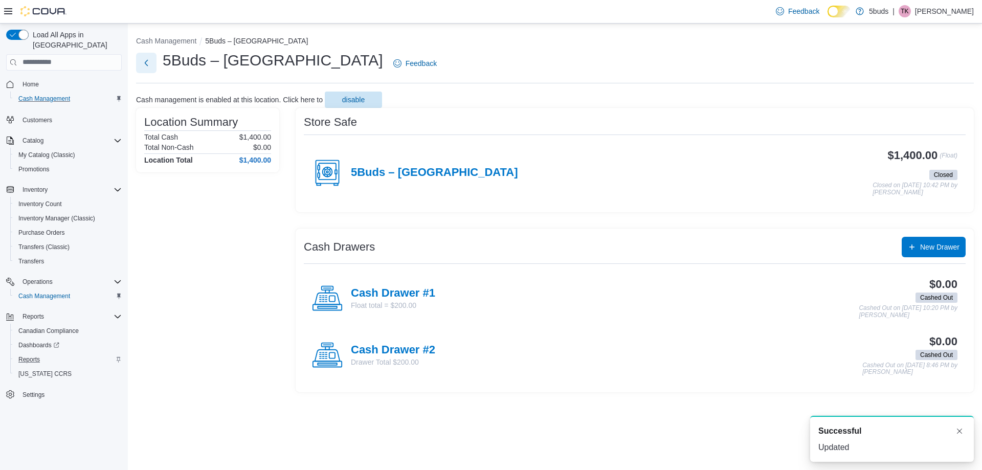
click at [155, 63] on button "Next" at bounding box center [146, 63] width 20 height 20
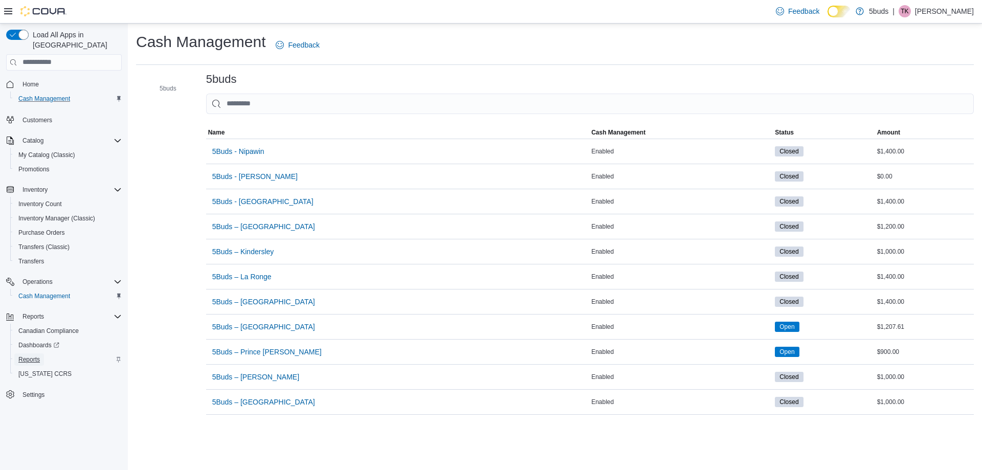
click at [39, 355] on span "Reports" at bounding box center [28, 359] width 21 height 8
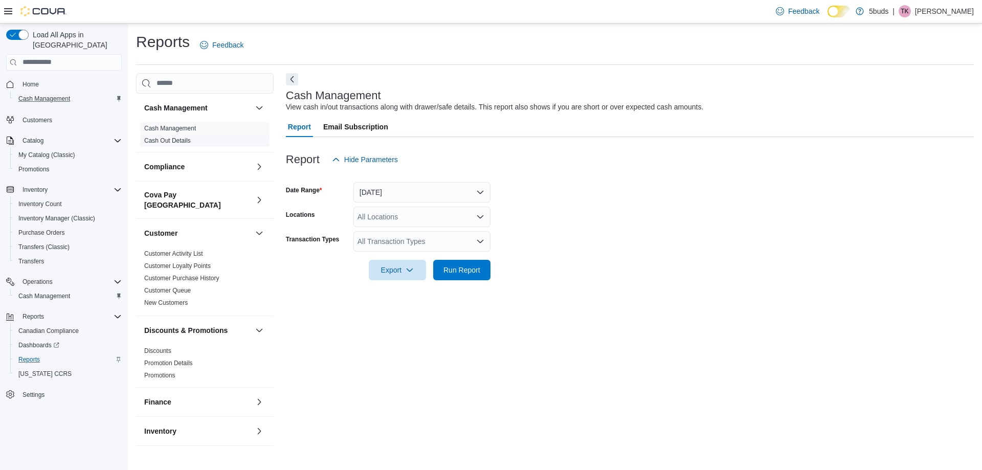
click at [188, 143] on link "Cash Out Details" at bounding box center [167, 140] width 47 height 7
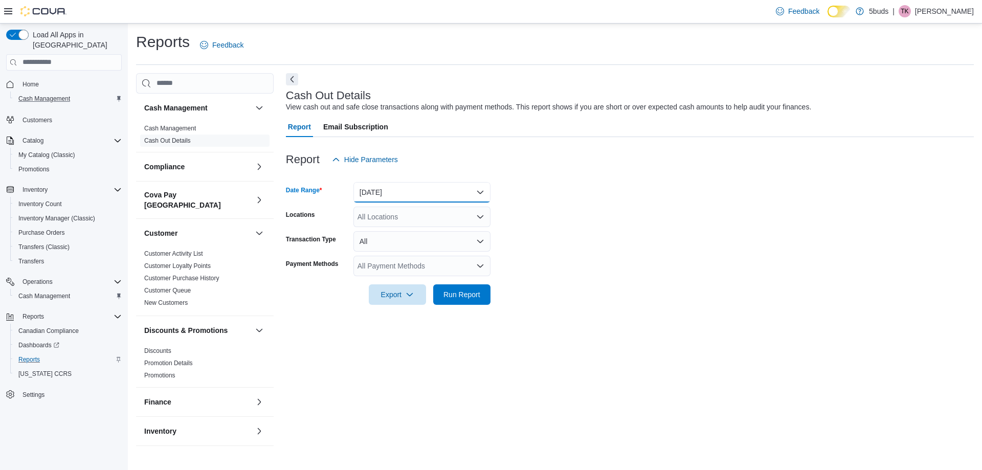
drag, startPoint x: 389, startPoint y: 204, endPoint x: 394, endPoint y: 206, distance: 6.0
click at [393, 205] on form "Date Range [DATE] Locations All Locations Transaction Type All Payment Methods …" at bounding box center [630, 237] width 688 height 135
click at [391, 226] on div "All Locations" at bounding box center [421, 217] width 137 height 20
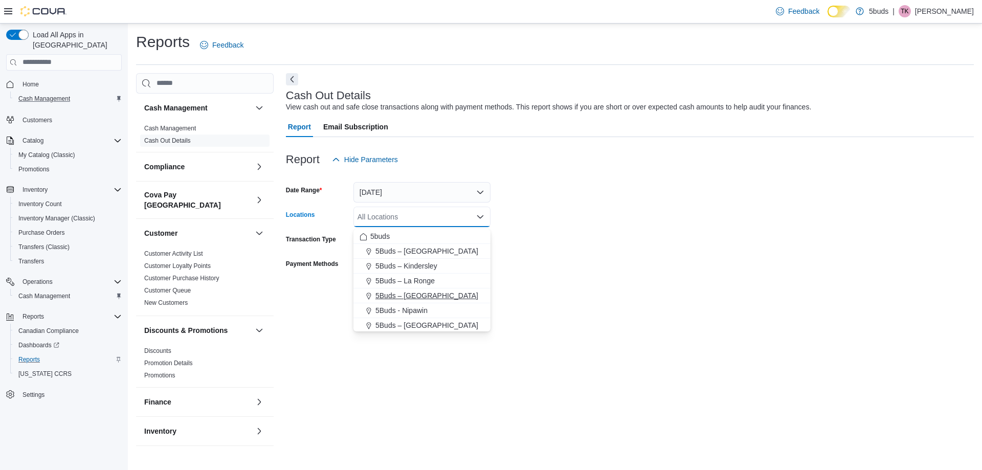
click at [395, 294] on span "5Buds – [GEOGRAPHIC_DATA]" at bounding box center [426, 296] width 103 height 10
drag, startPoint x: 634, startPoint y: 293, endPoint x: 431, endPoint y: 288, distance: 203.1
click at [625, 294] on form "Date Range [DATE] Locations 5Buds – [GEOGRAPHIC_DATA] box. Selected. 5Buds – [G…" at bounding box center [630, 237] width 688 height 135
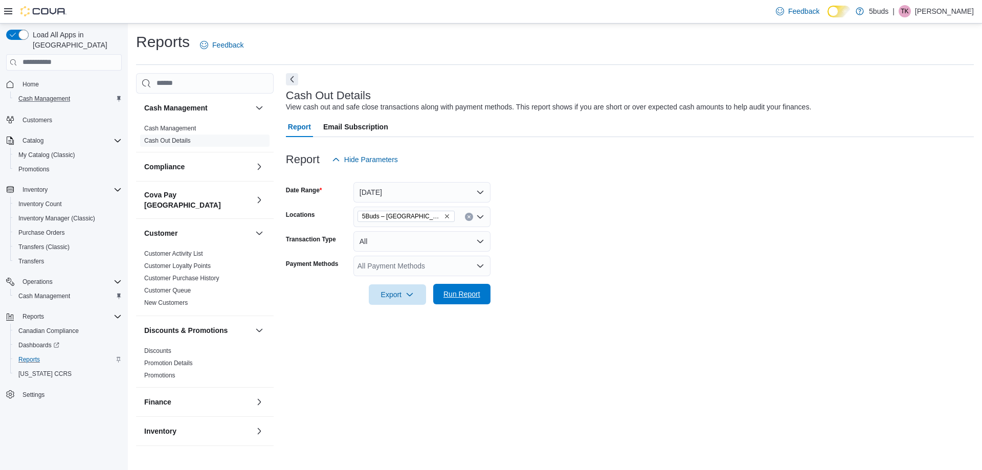
click at [458, 304] on span "Run Report" at bounding box center [461, 294] width 45 height 20
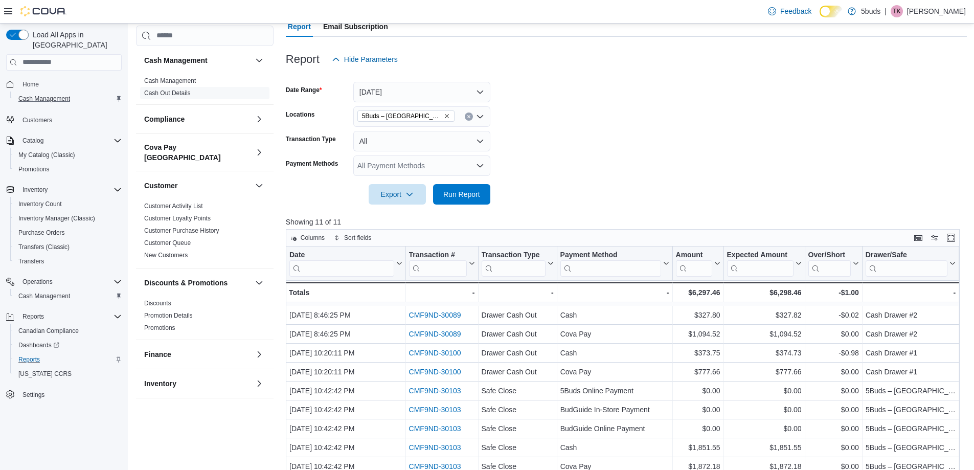
scroll to position [102, 0]
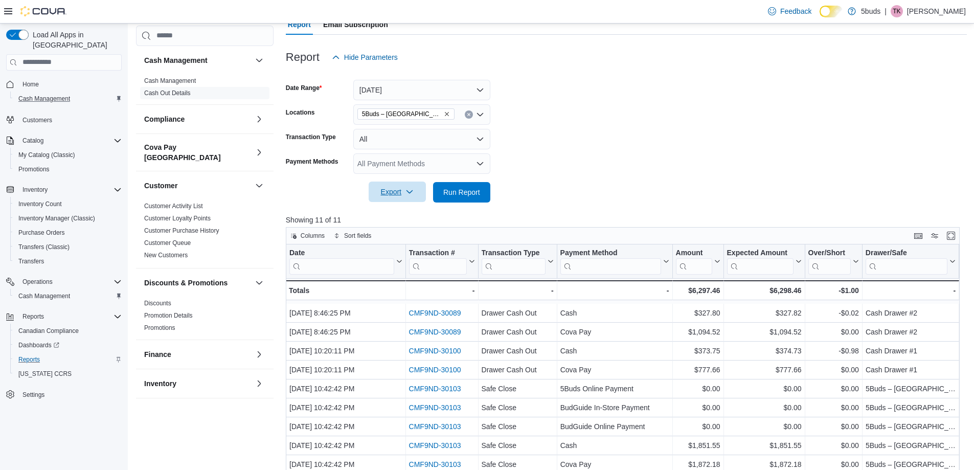
click at [389, 193] on span "Export" at bounding box center [397, 192] width 45 height 20
click at [391, 208] on button "Export to Excel" at bounding box center [397, 215] width 58 height 20
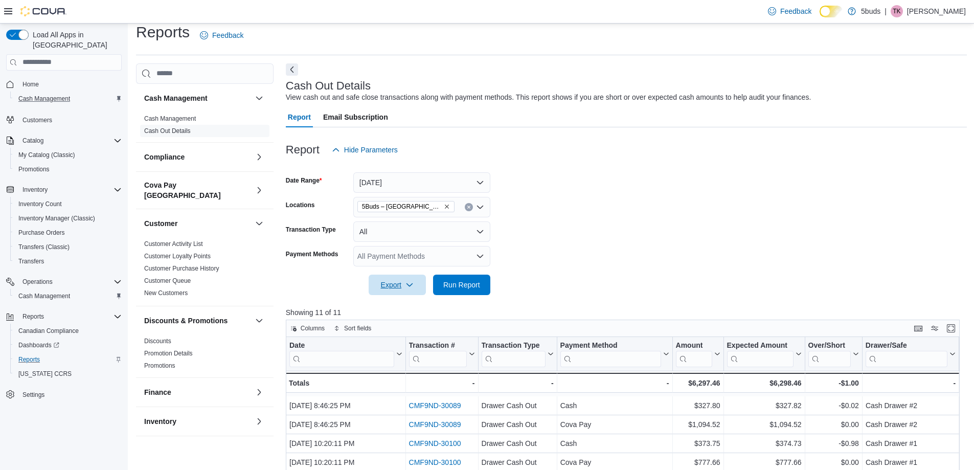
scroll to position [0, 0]
